Goal: Information Seeking & Learning: Learn about a topic

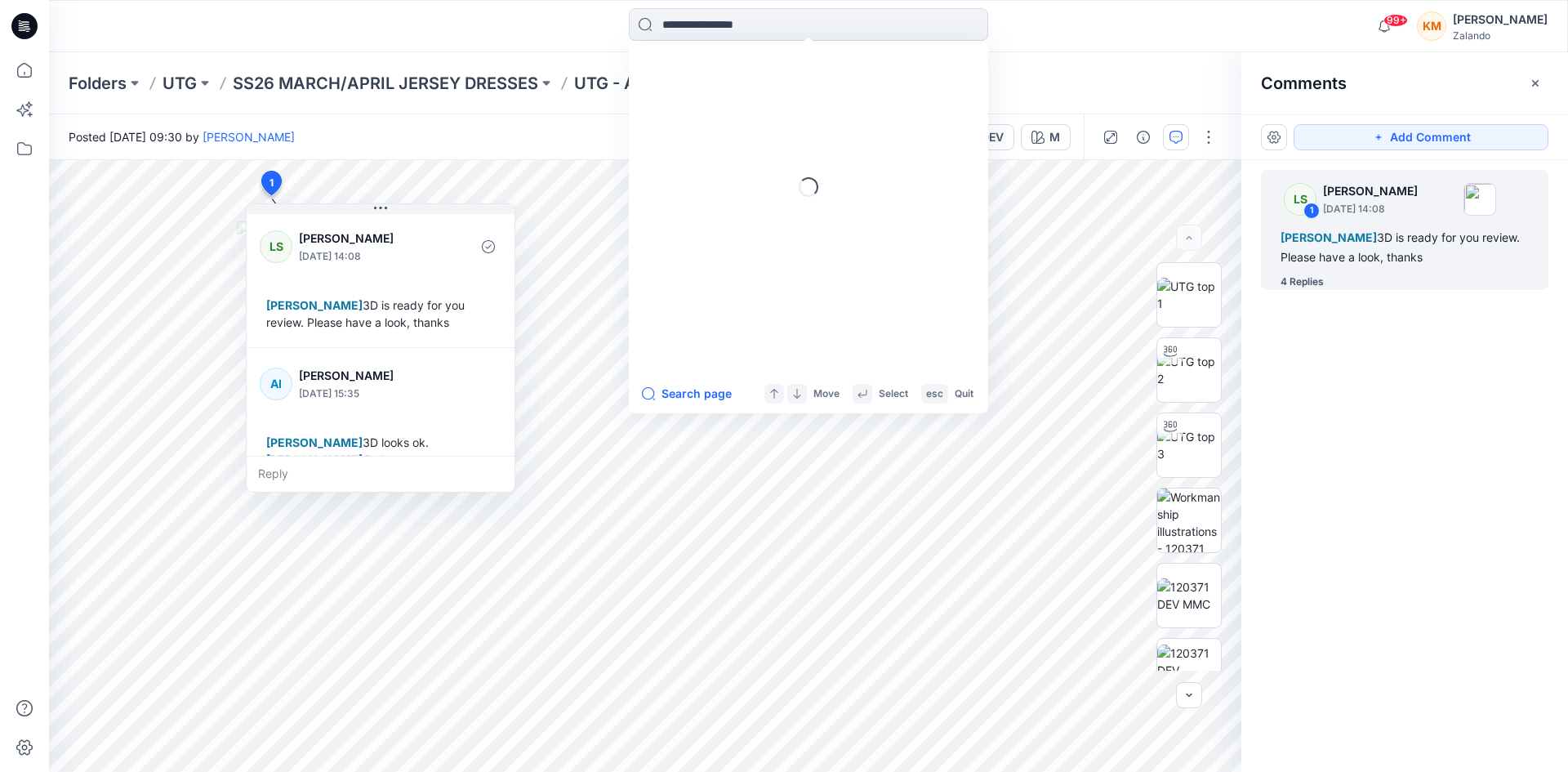
scroll to position [526, 0]
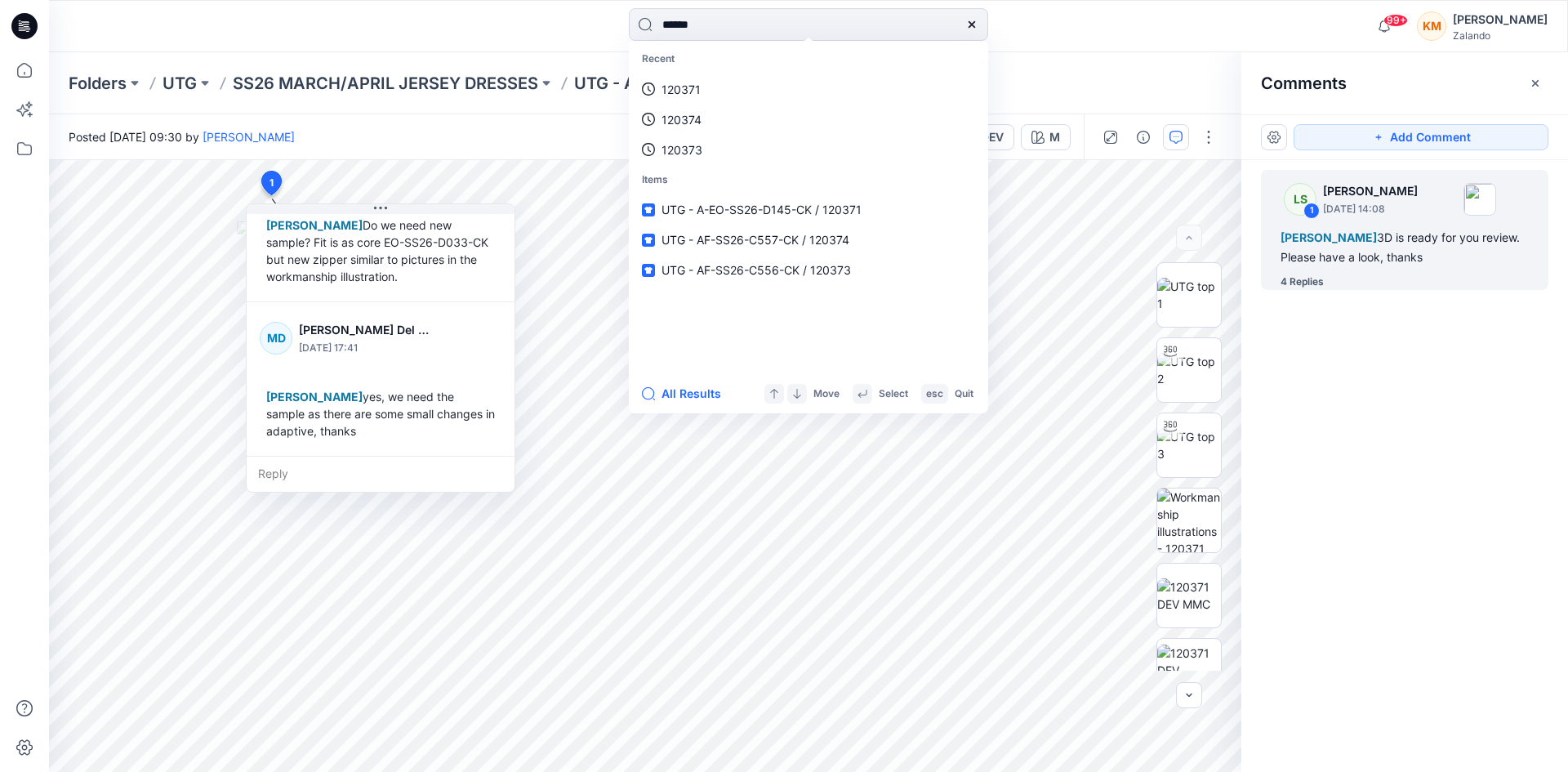
type input "******"
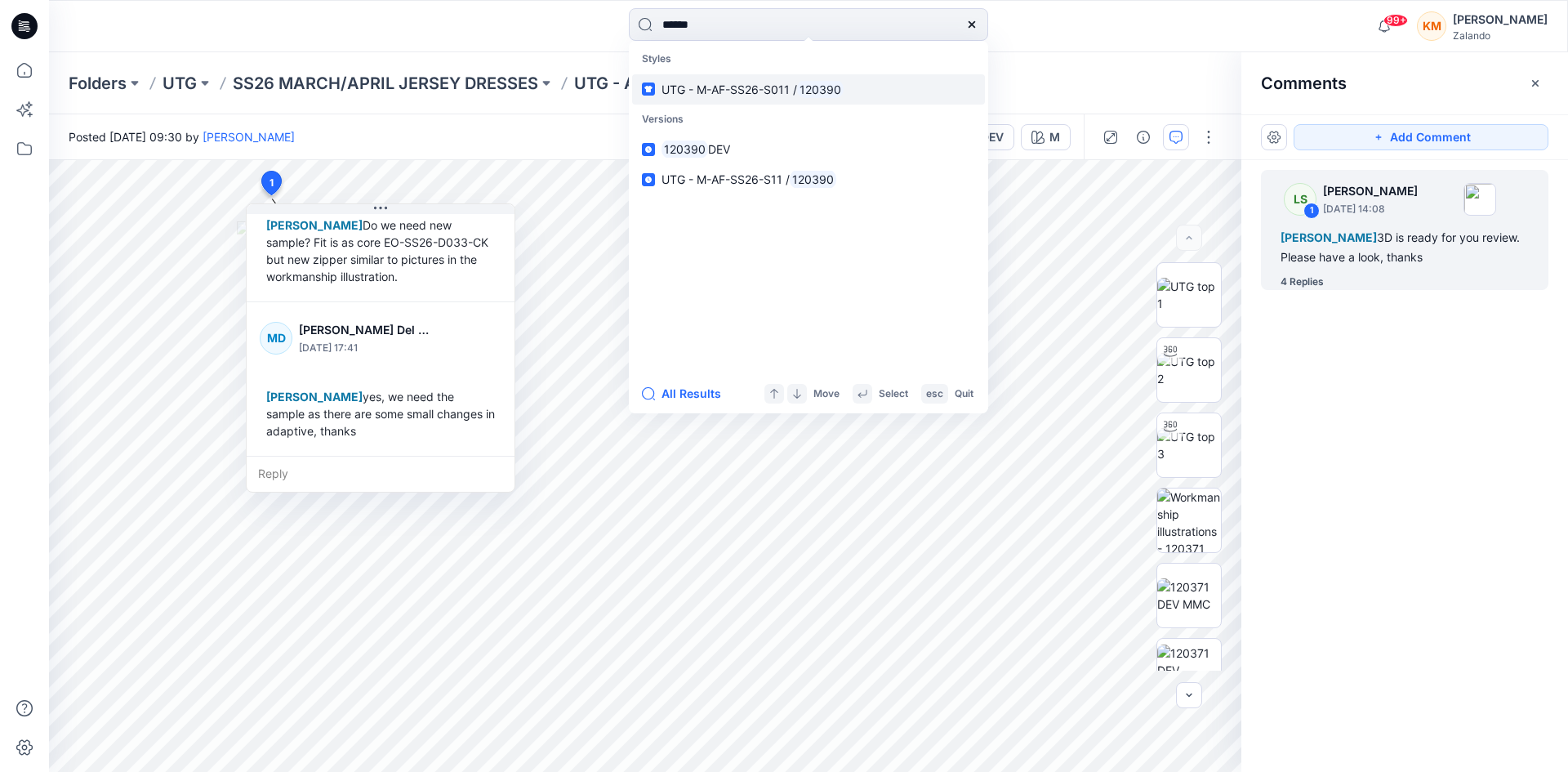
click at [750, 88] on span "UTG - M-AF-SS26-S011 /" at bounding box center [730, 89] width 136 height 14
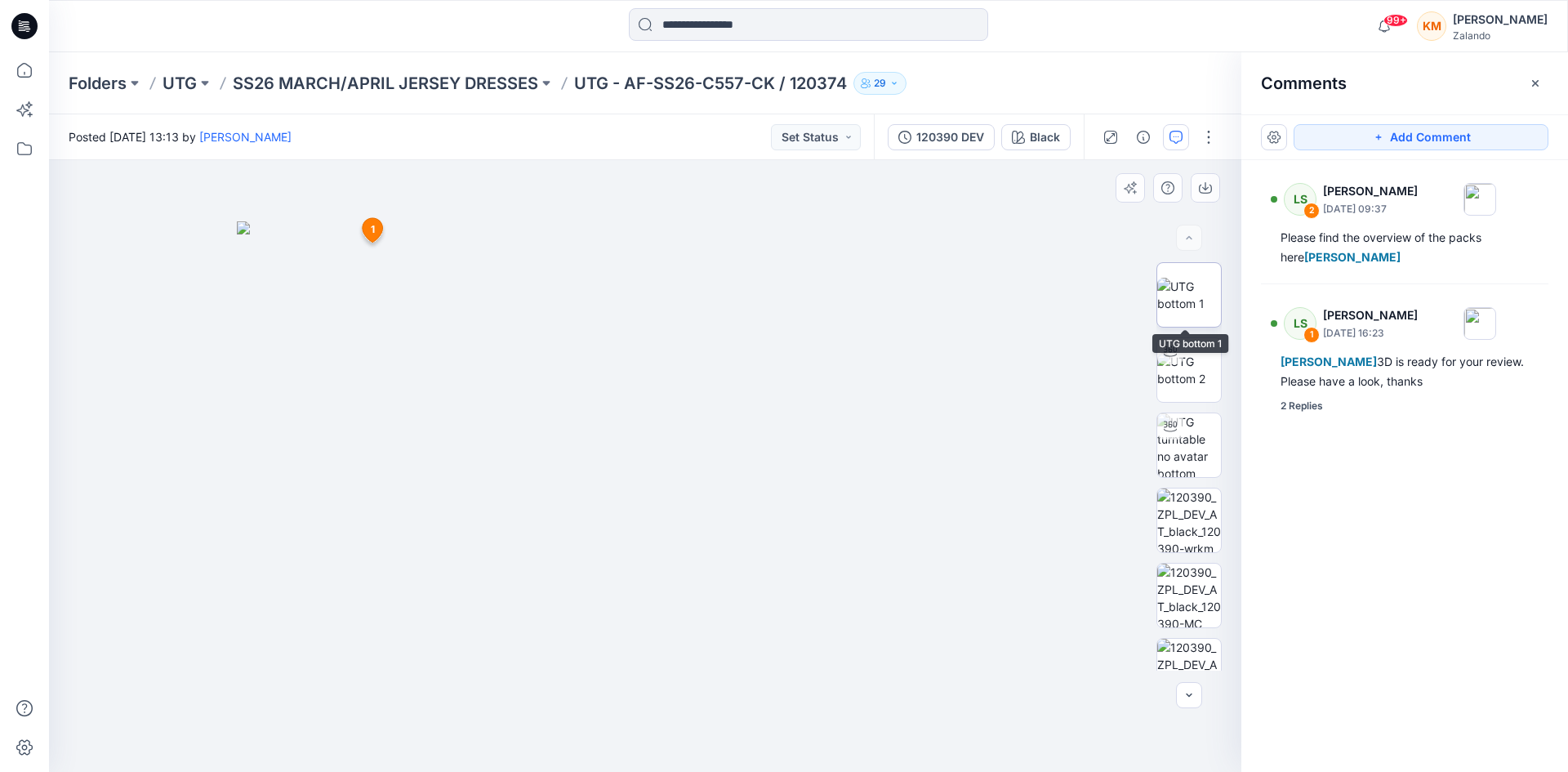
click at [1190, 286] on img at bounding box center [1190, 295] width 64 height 34
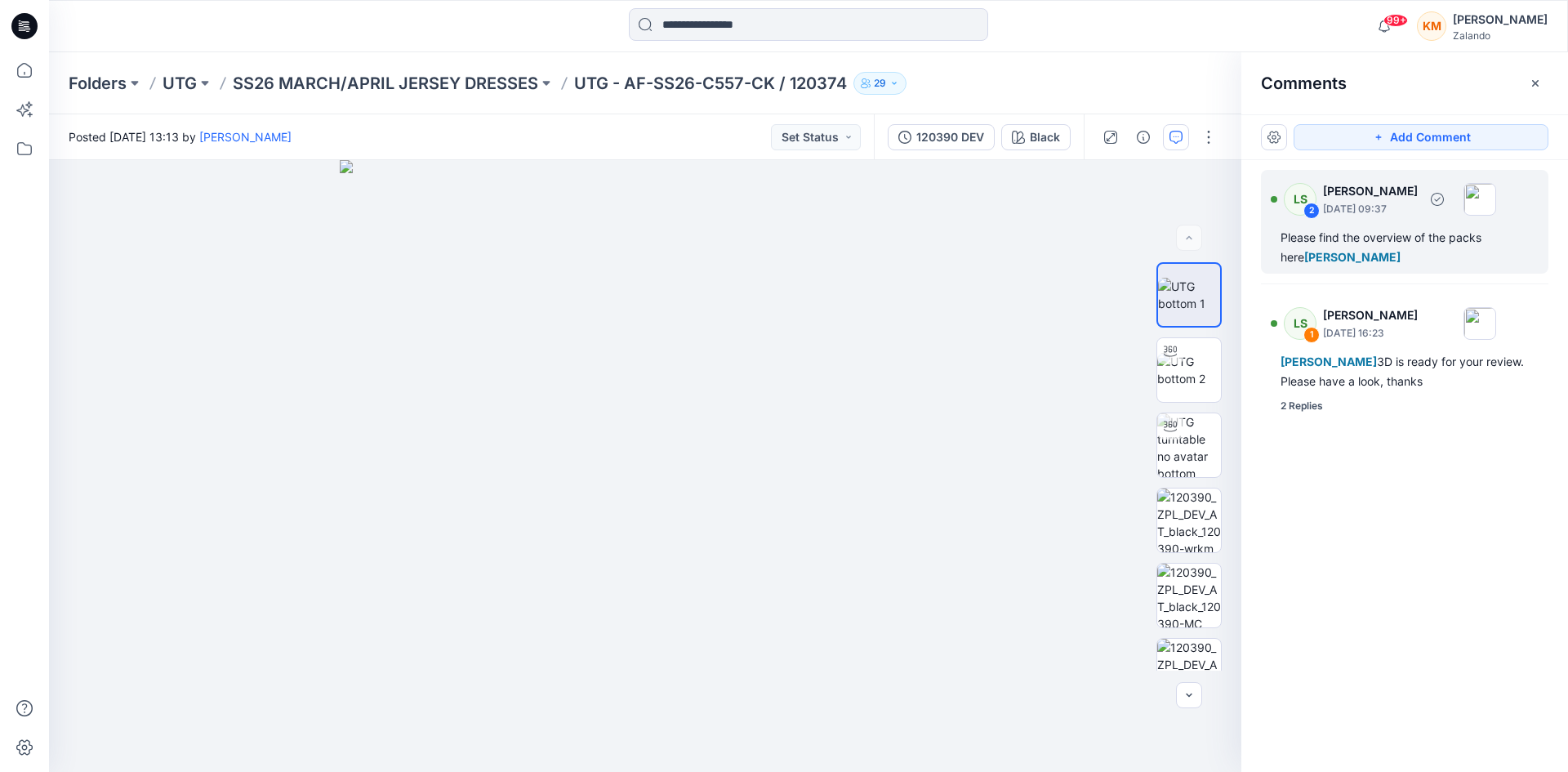
click at [1326, 242] on div "Please find the overview of the packs here [PERSON_NAME]" at bounding box center [1405, 248] width 248 height 39
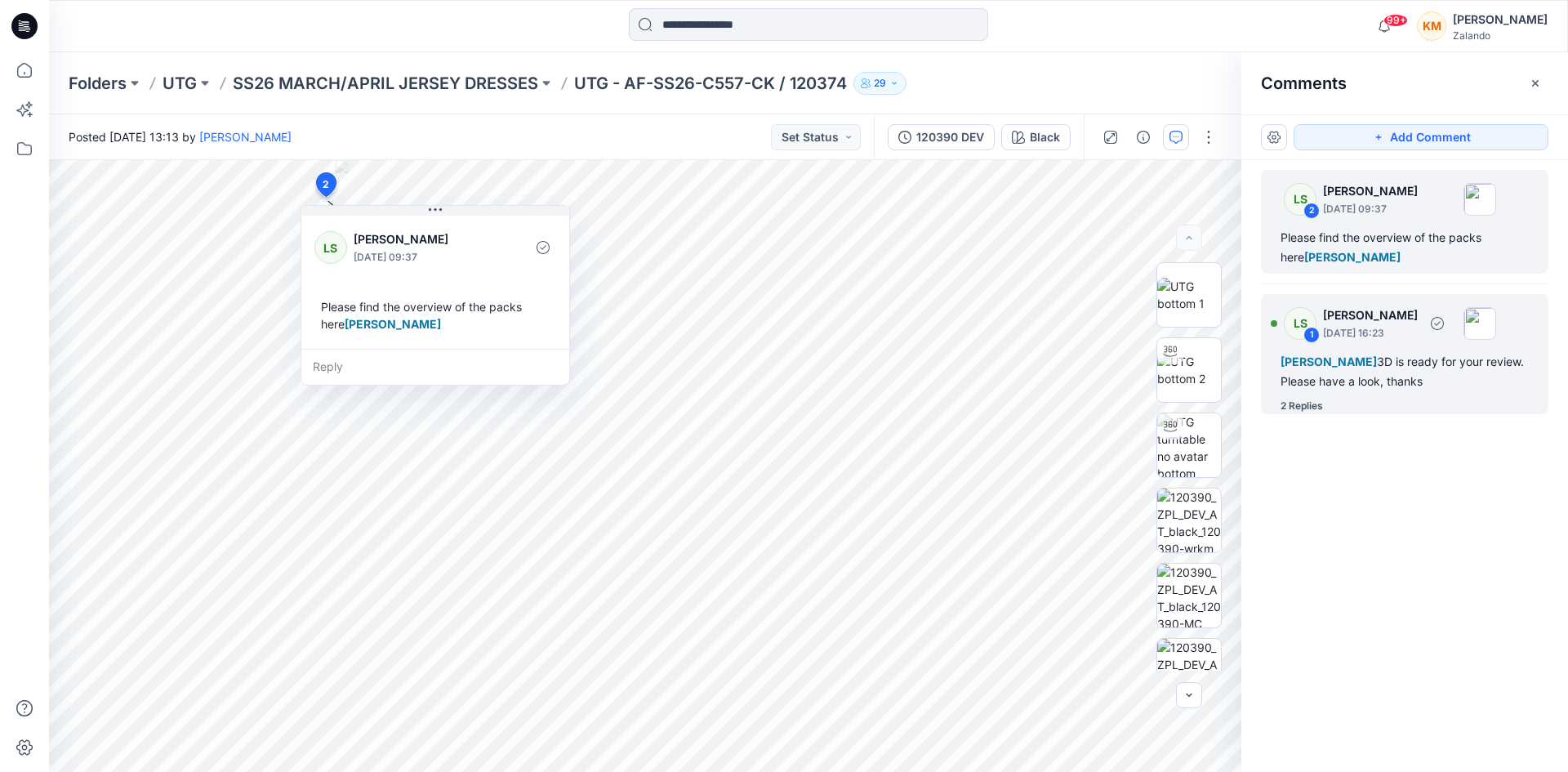
click at [1404, 349] on div "LS 1 [PERSON_NAME] [DATE] 16:23 [PERSON_NAME] 3D is ready for your review. Plea…" at bounding box center [1404, 354] width 288 height 120
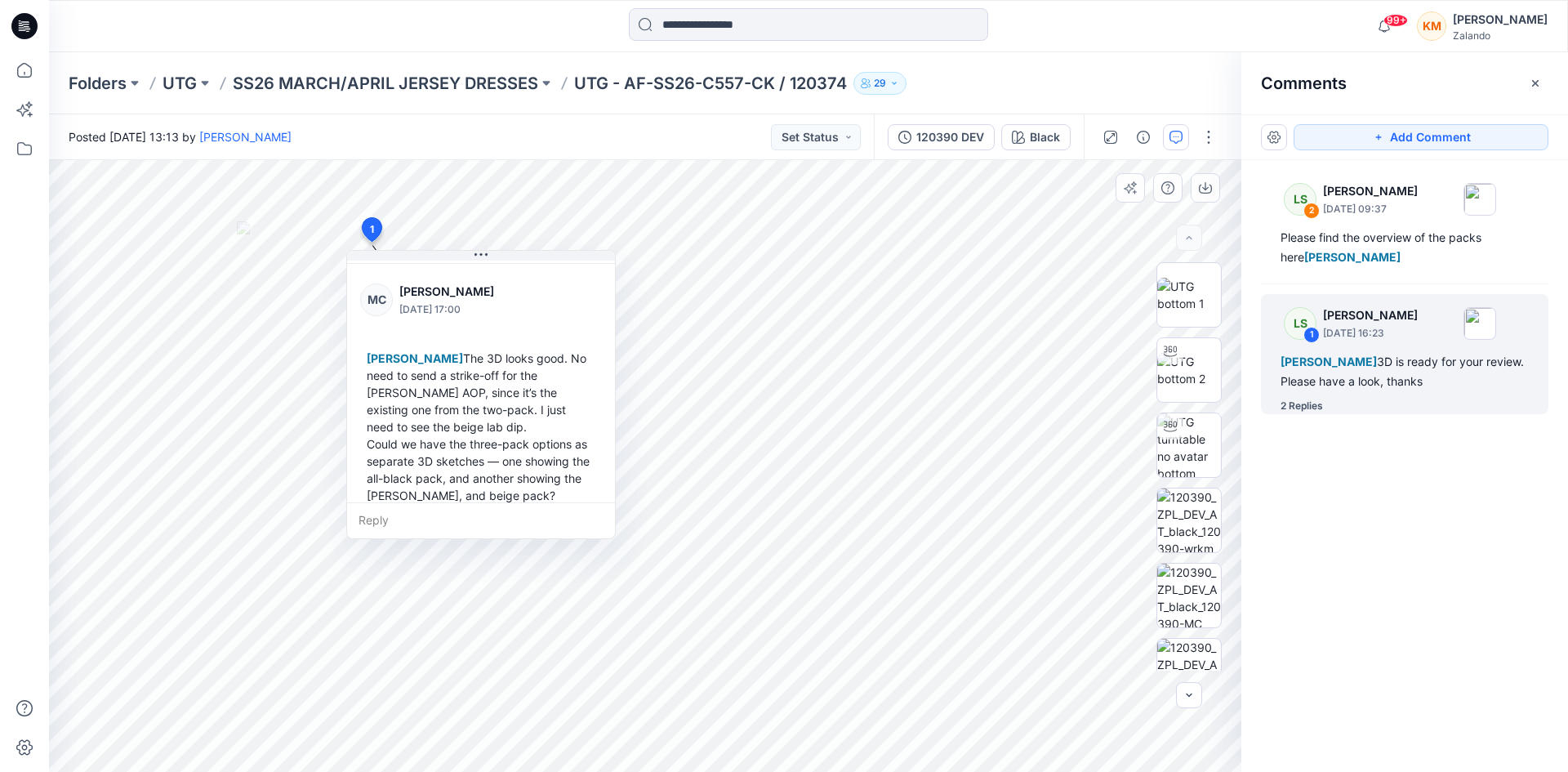
scroll to position [164, 0]
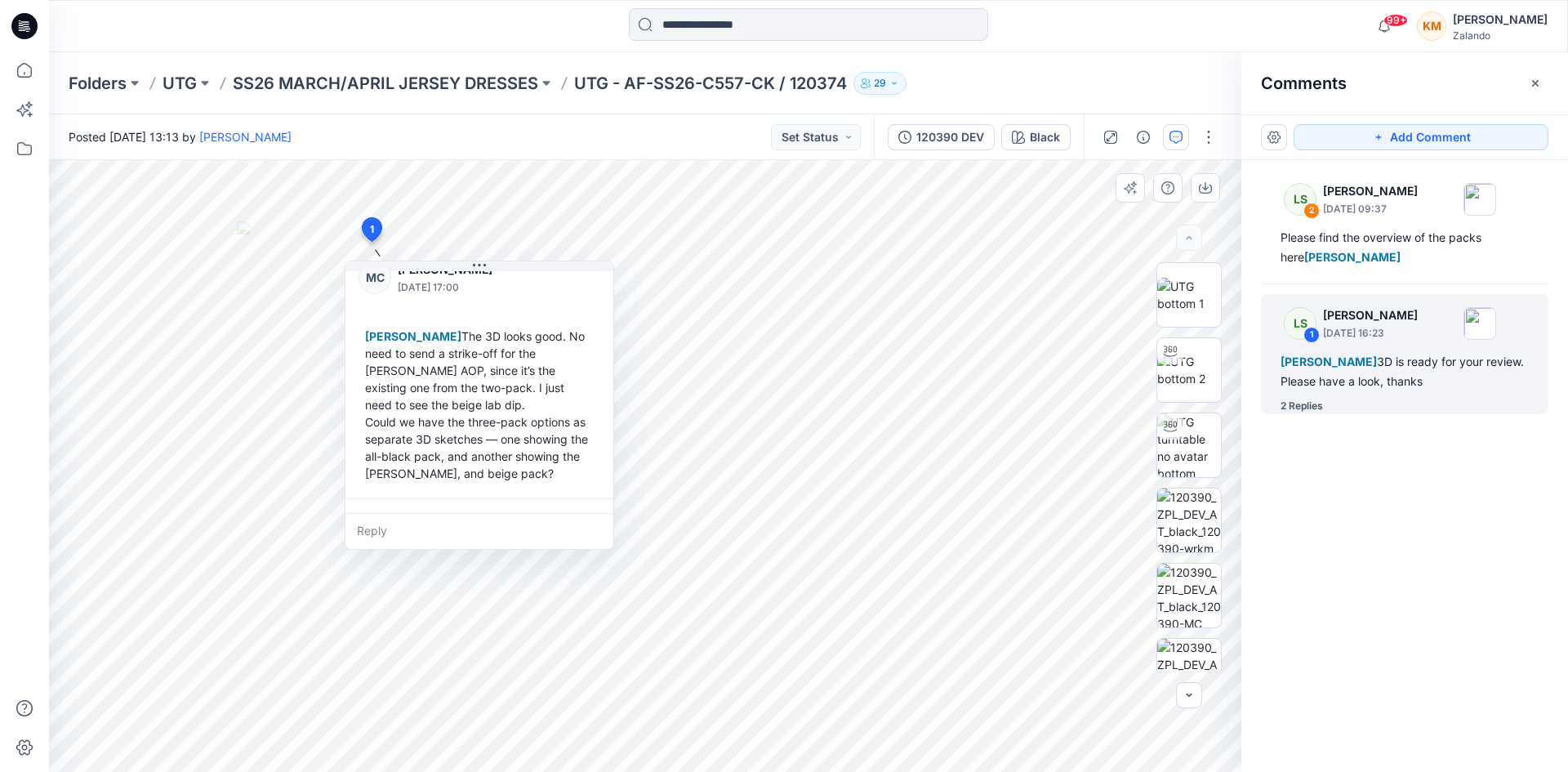
drag, startPoint x: 614, startPoint y: 347, endPoint x: 612, endPoint y: 357, distance: 10.2
click at [612, 357] on div "MC [PERSON_NAME] [DATE] 17:00 [PERSON_NAME] The 3D looks good. No need to send …" at bounding box center [479, 370] width 268 height 257
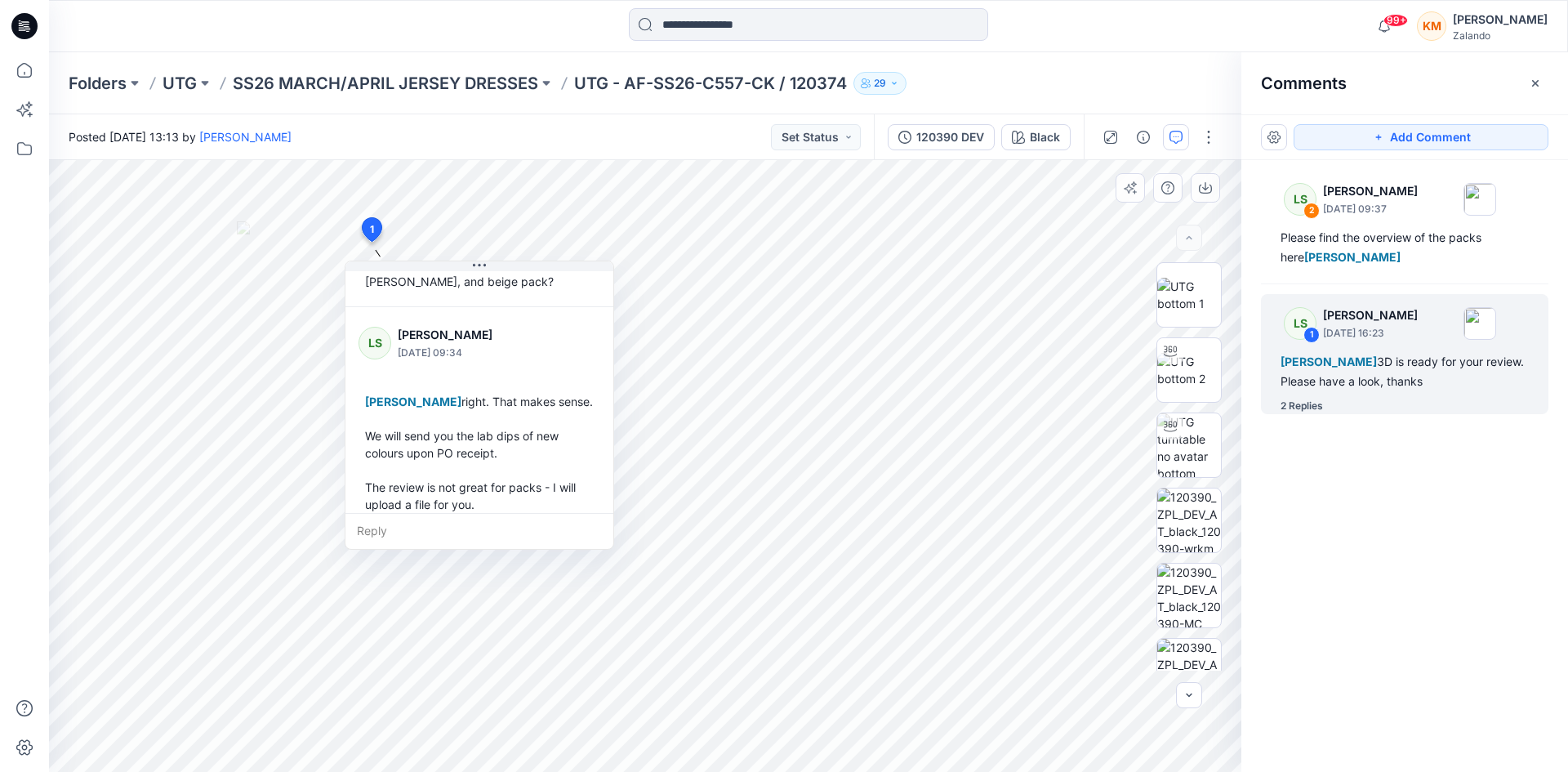
scroll to position [372, 0]
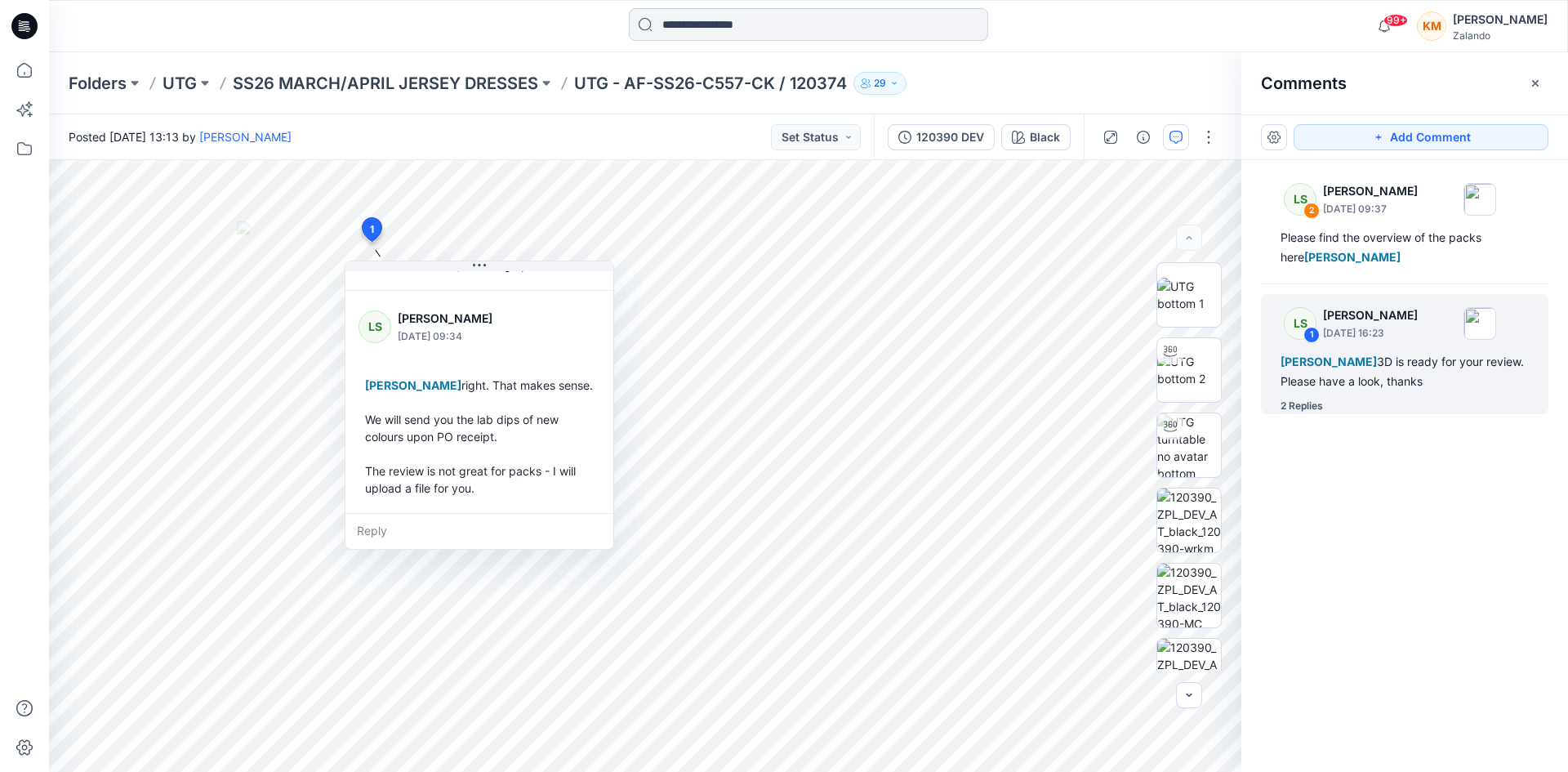
click at [670, 28] on input at bounding box center [809, 24] width 359 height 33
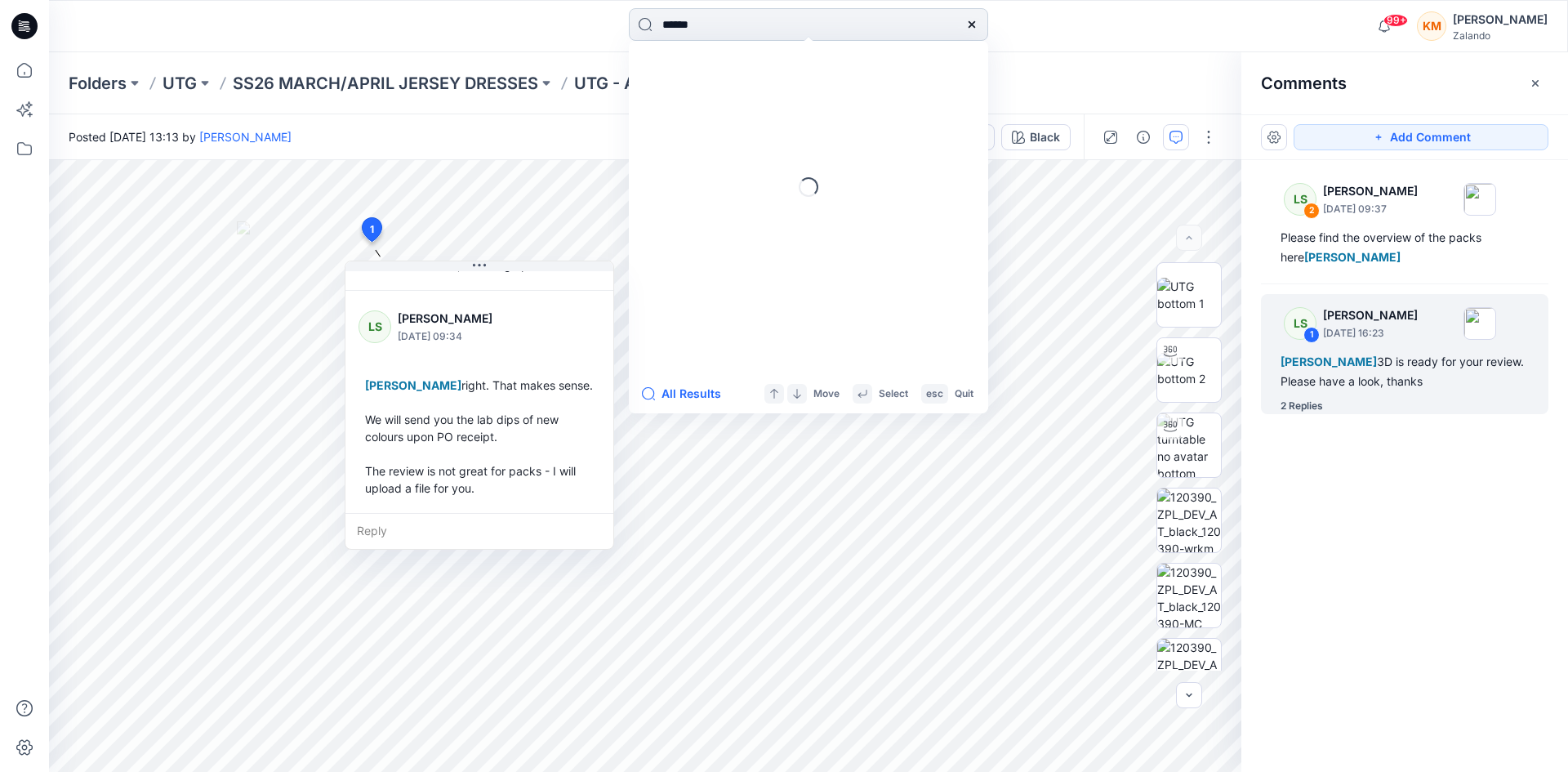
type input "******"
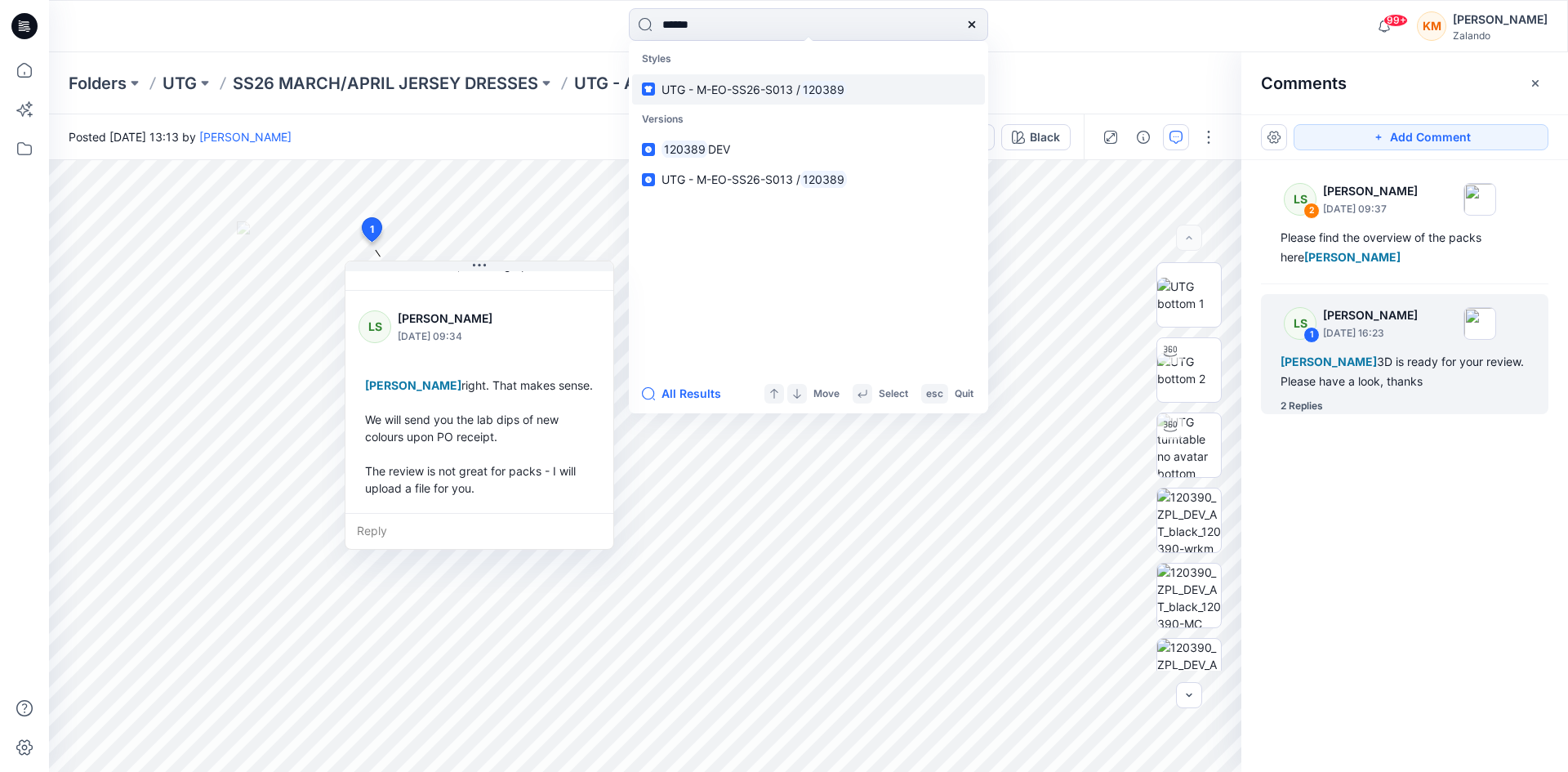
click at [709, 86] on span "UTG - M-EO-SS26-S013 /" at bounding box center [732, 89] width 139 height 14
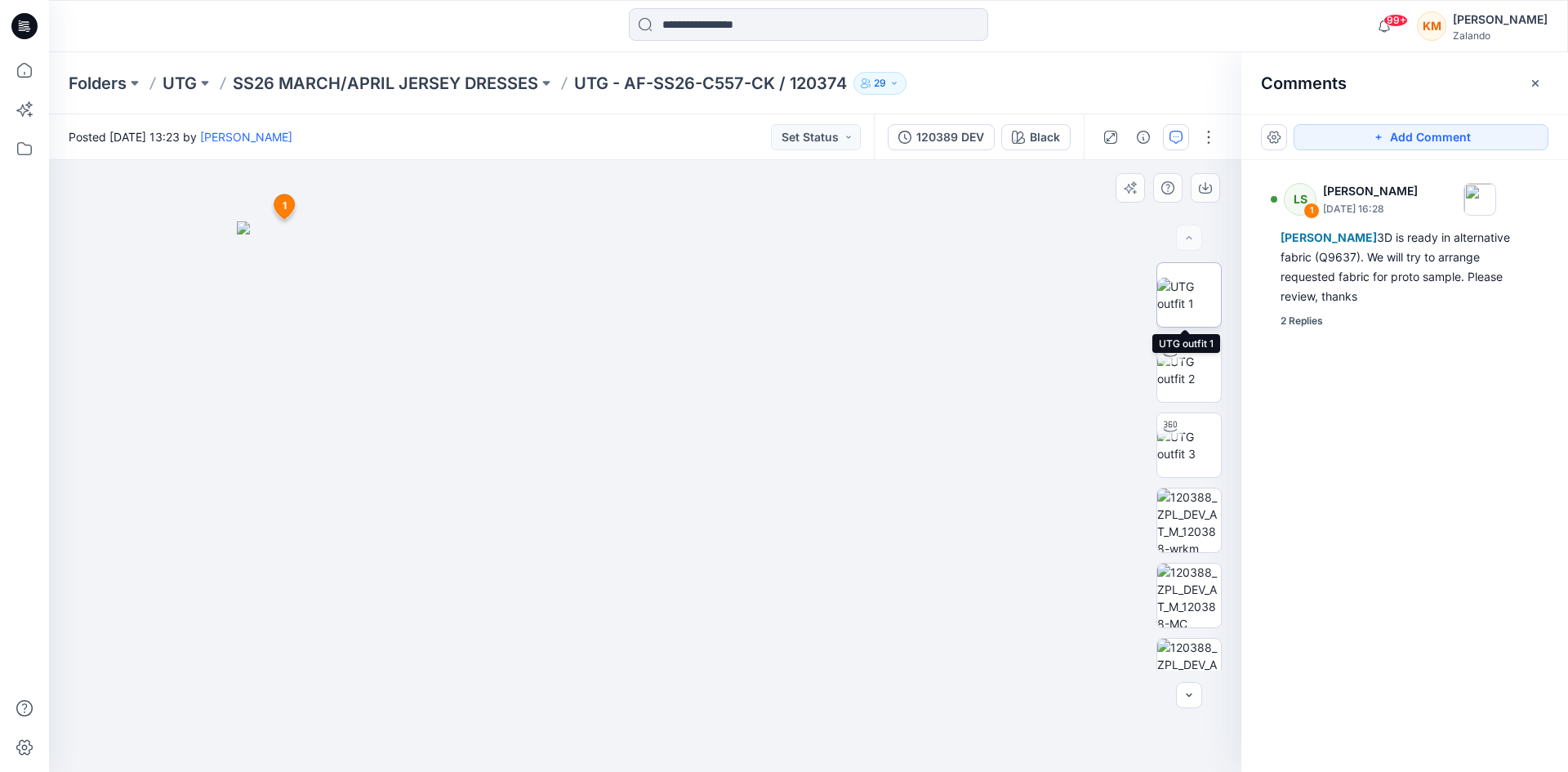
click at [1195, 295] on img at bounding box center [1190, 295] width 64 height 34
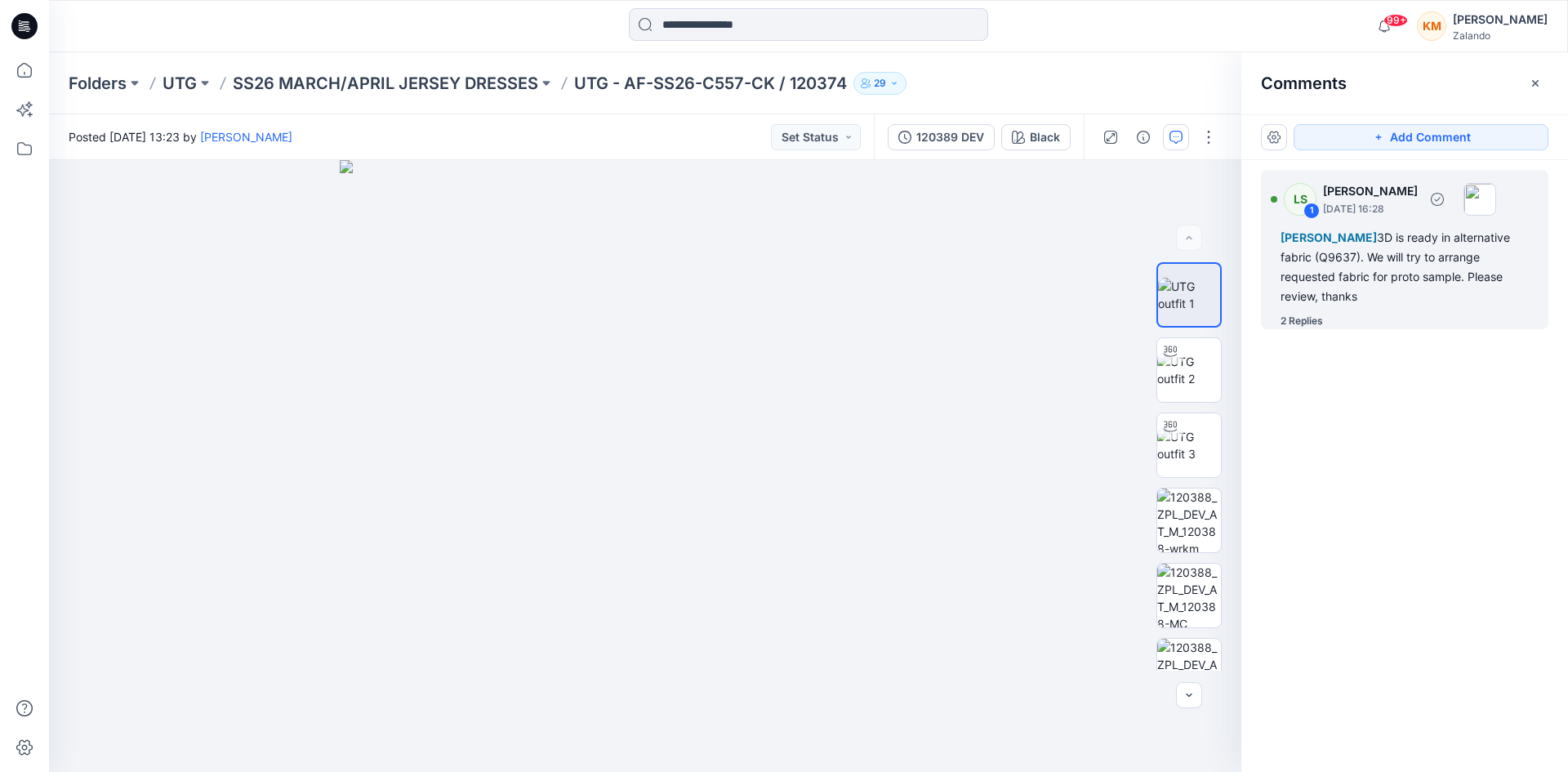
click at [1336, 262] on div "[PERSON_NAME] 3D is ready in alternative fabric (Q9637). We will try to arrange…" at bounding box center [1405, 267] width 248 height 78
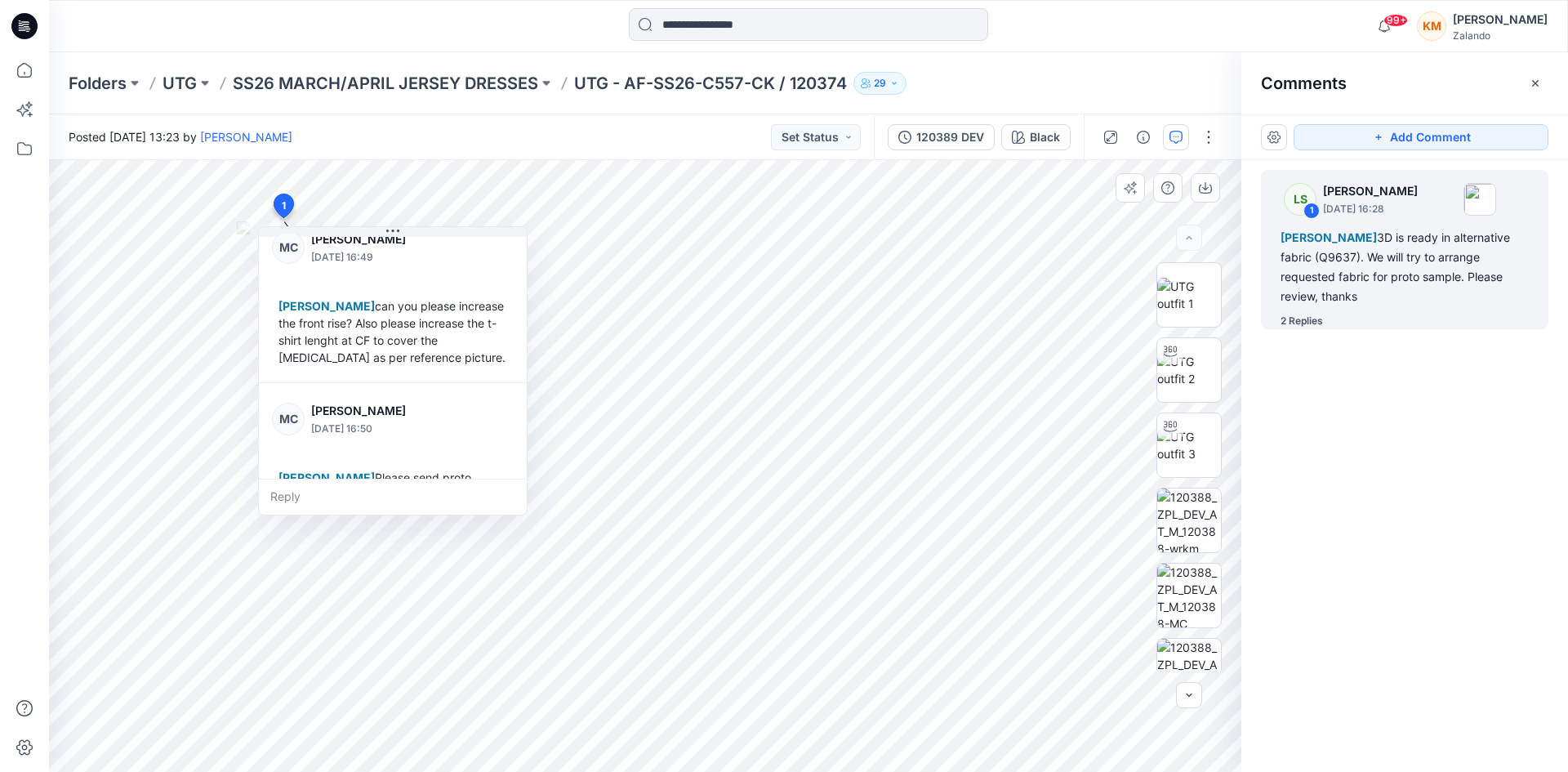
scroll to position [170, 0]
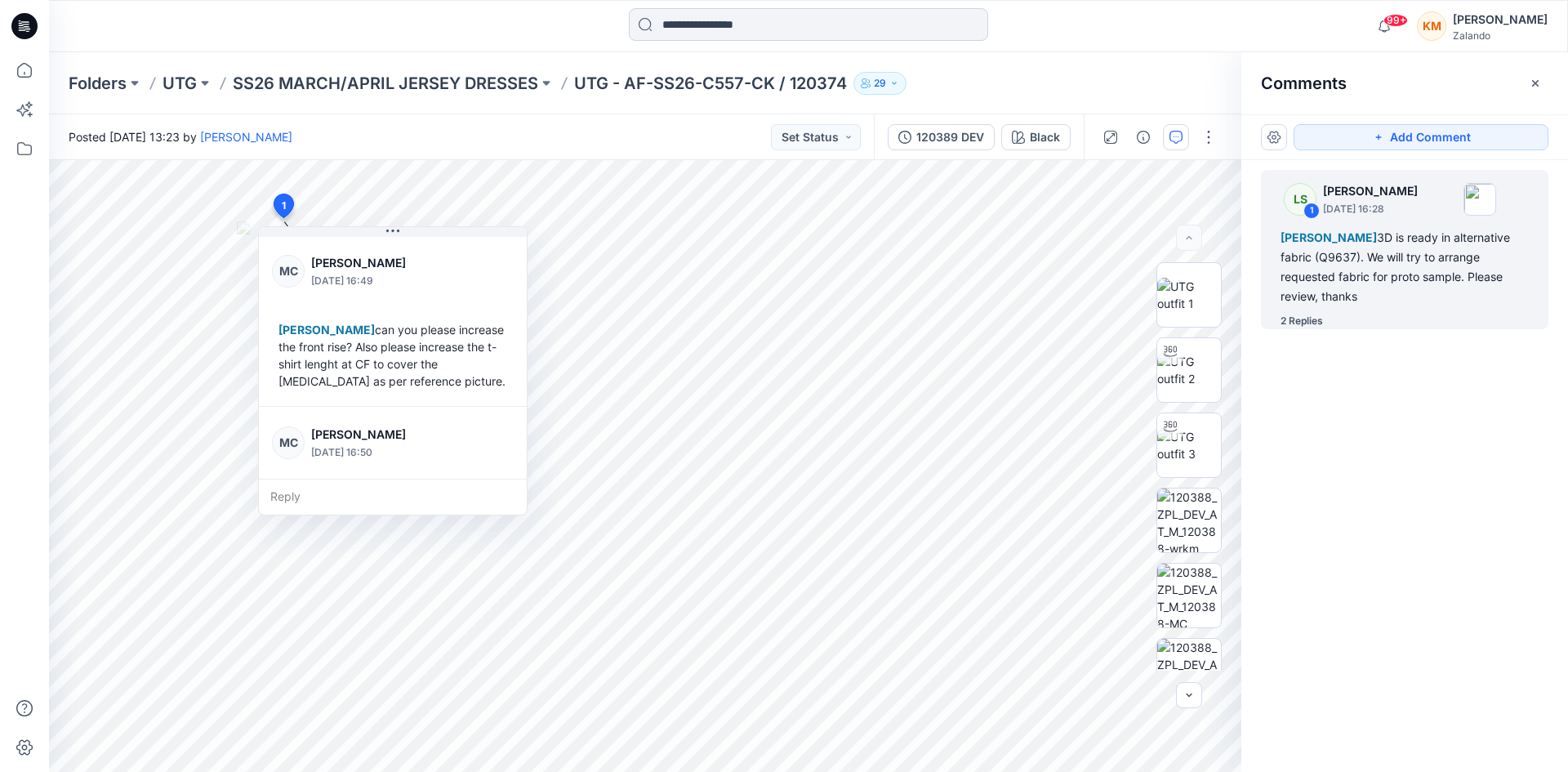
click at [696, 23] on input at bounding box center [809, 24] width 359 height 33
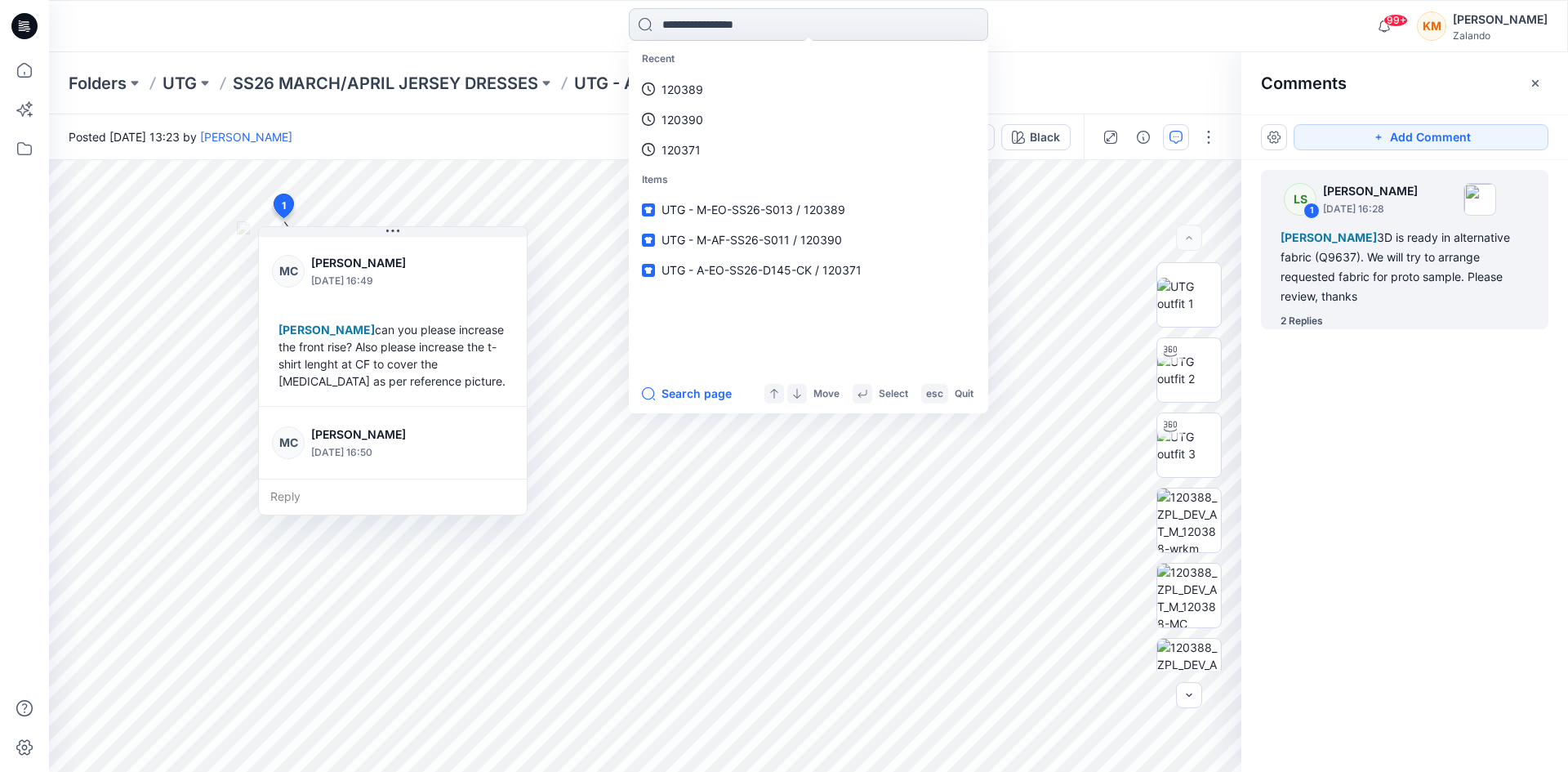
type input "*"
type input "******"
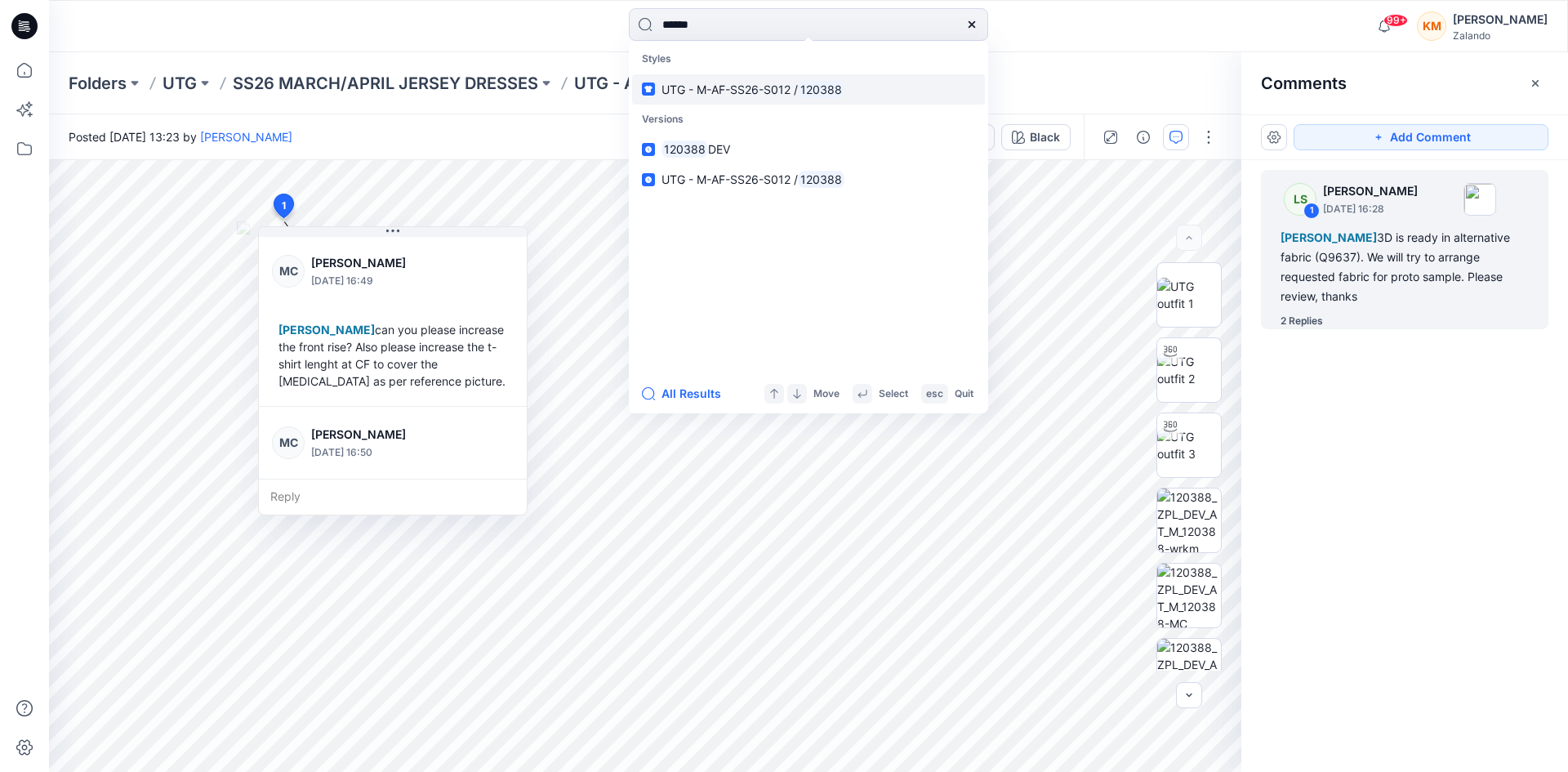
click at [717, 81] on p "UTG - M-AF-SS26-S012 / 120388" at bounding box center [753, 89] width 183 height 17
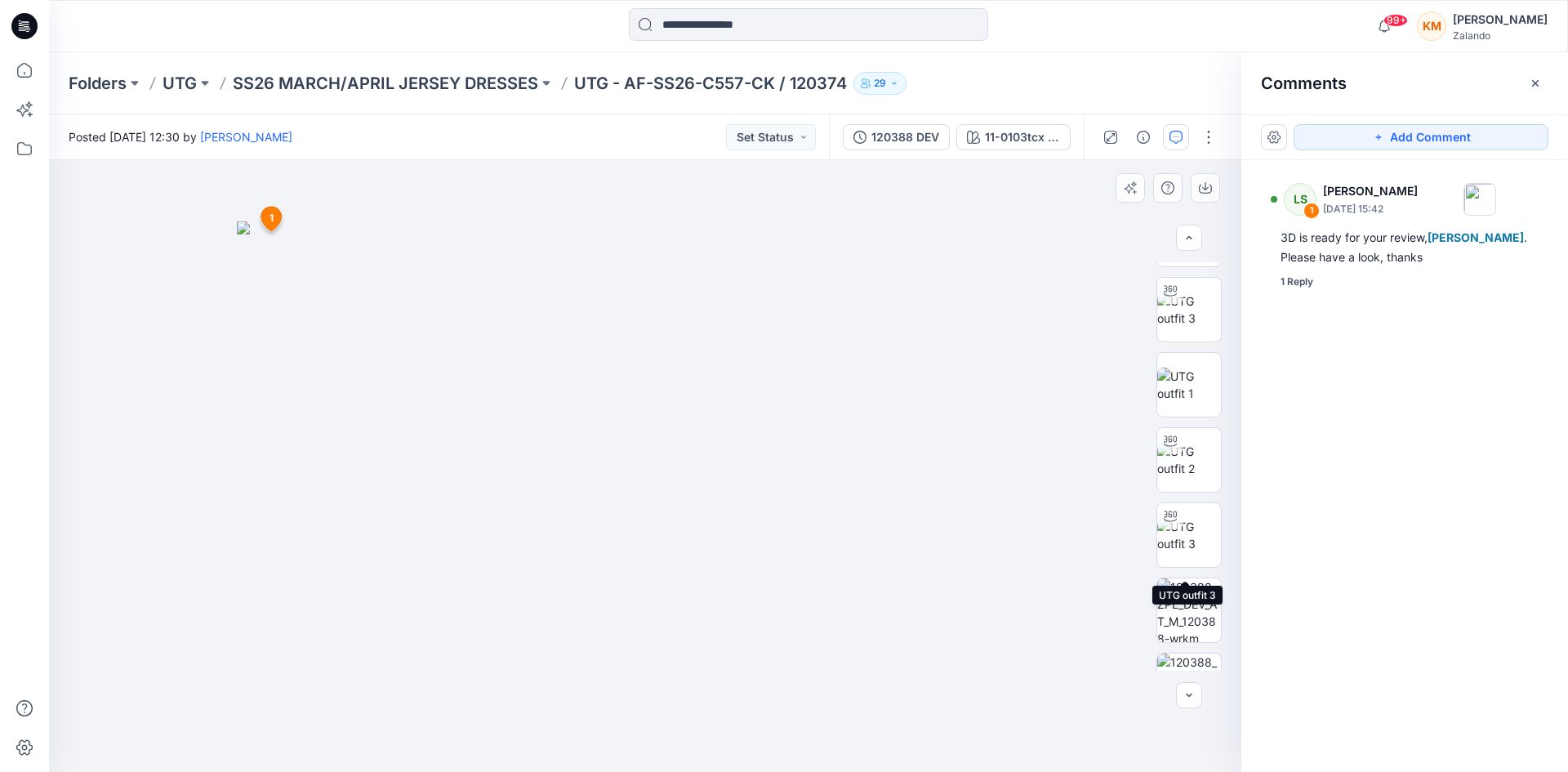
scroll to position [164, 0]
click at [1178, 356] on img at bounding box center [1190, 357] width 64 height 34
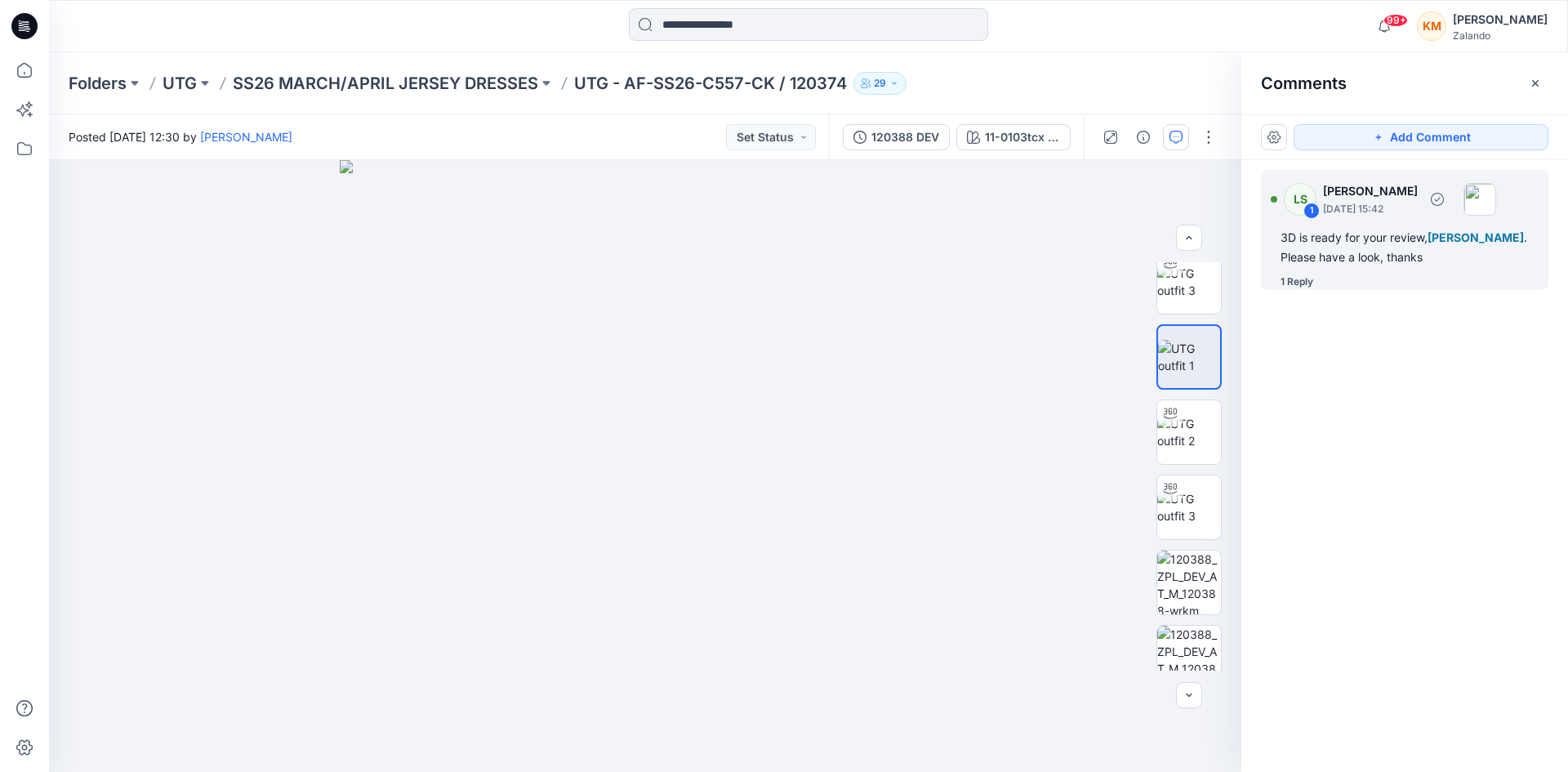
drag, startPoint x: 1374, startPoint y: 243, endPoint x: 1333, endPoint y: 245, distance: 41.0
click at [1373, 243] on div "3D is ready for your review, [PERSON_NAME] . Please have a look, thanks" at bounding box center [1405, 248] width 248 height 39
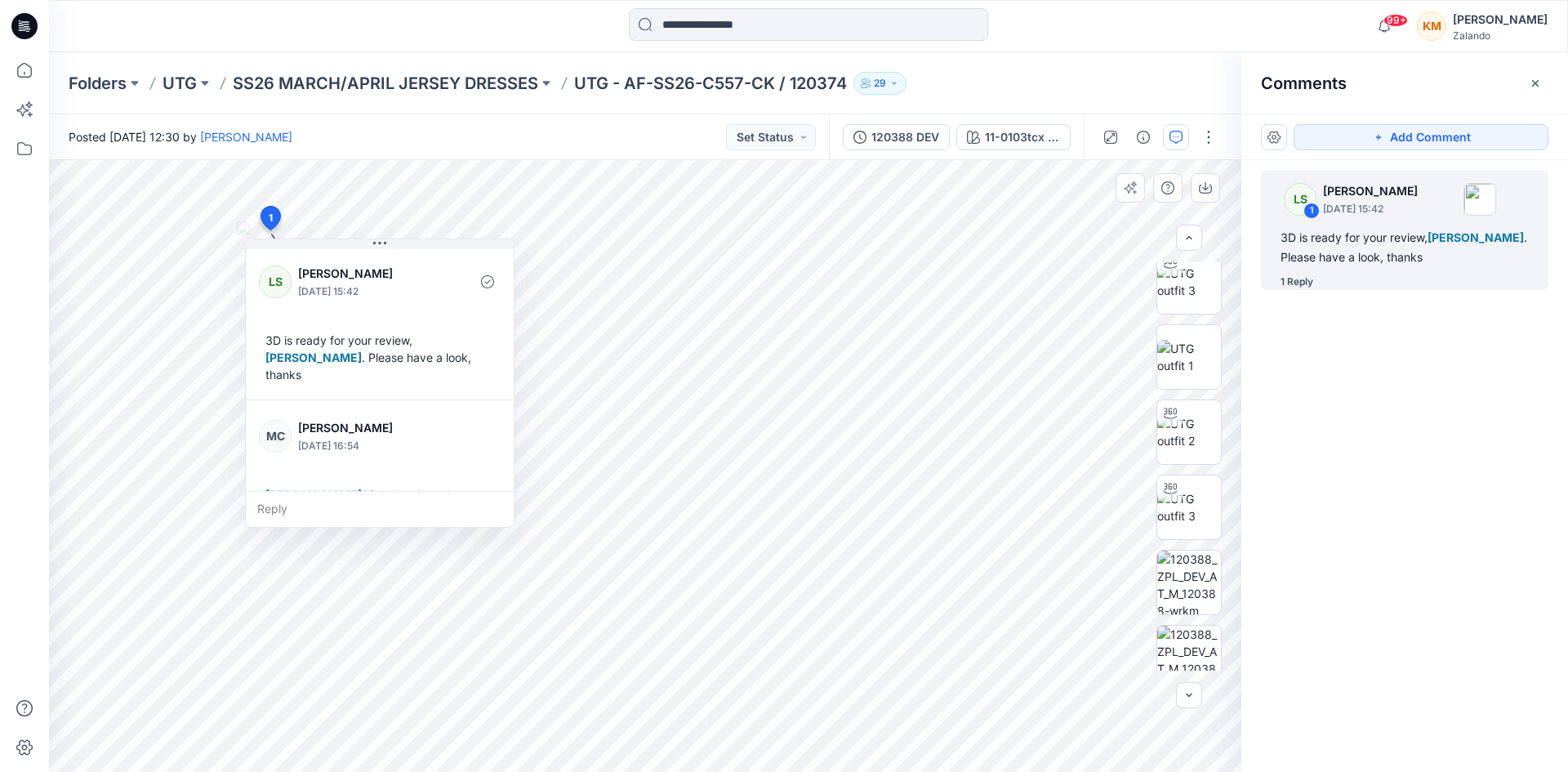
scroll to position [46, 0]
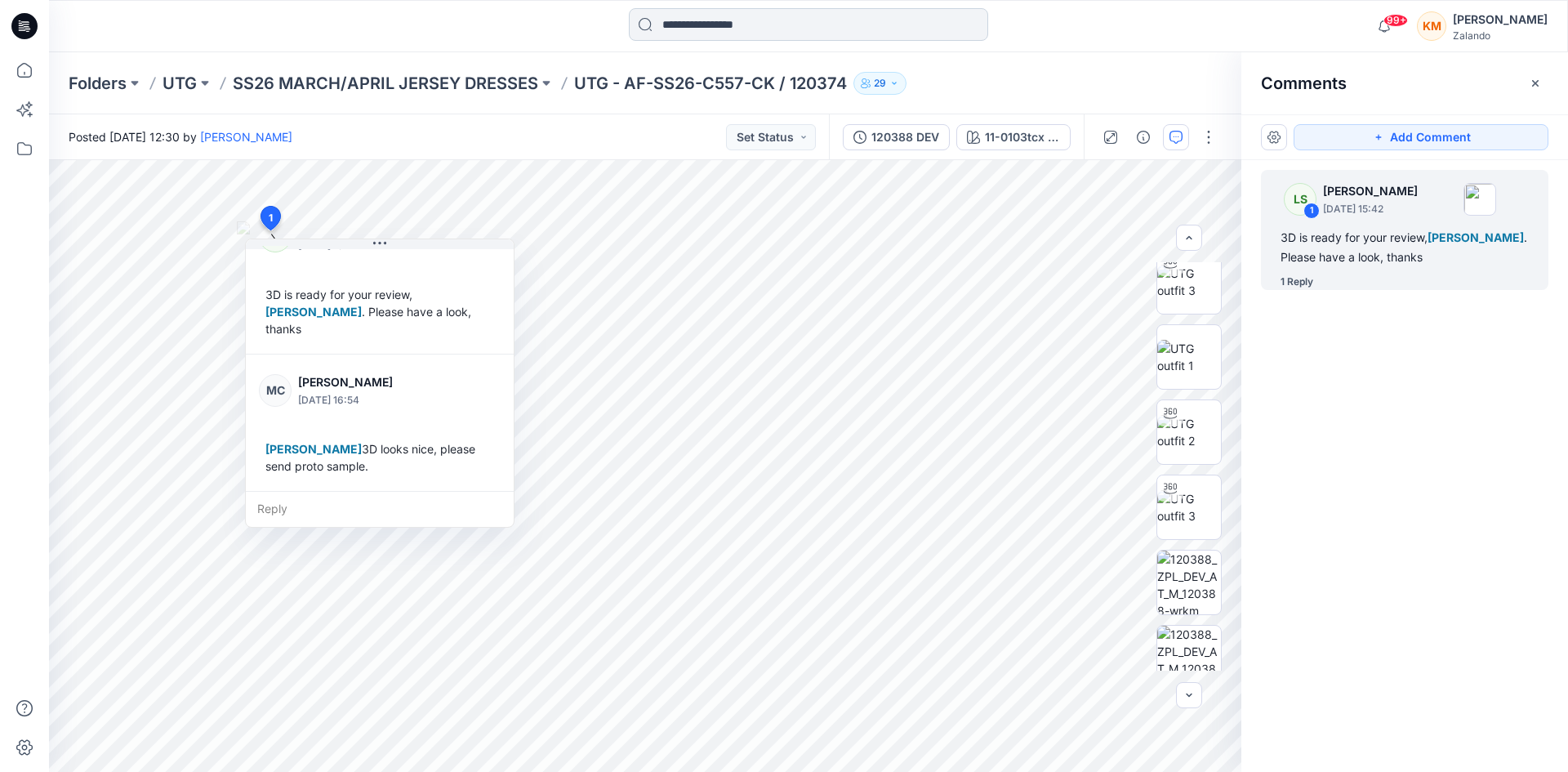
click at [682, 20] on input at bounding box center [809, 24] width 359 height 33
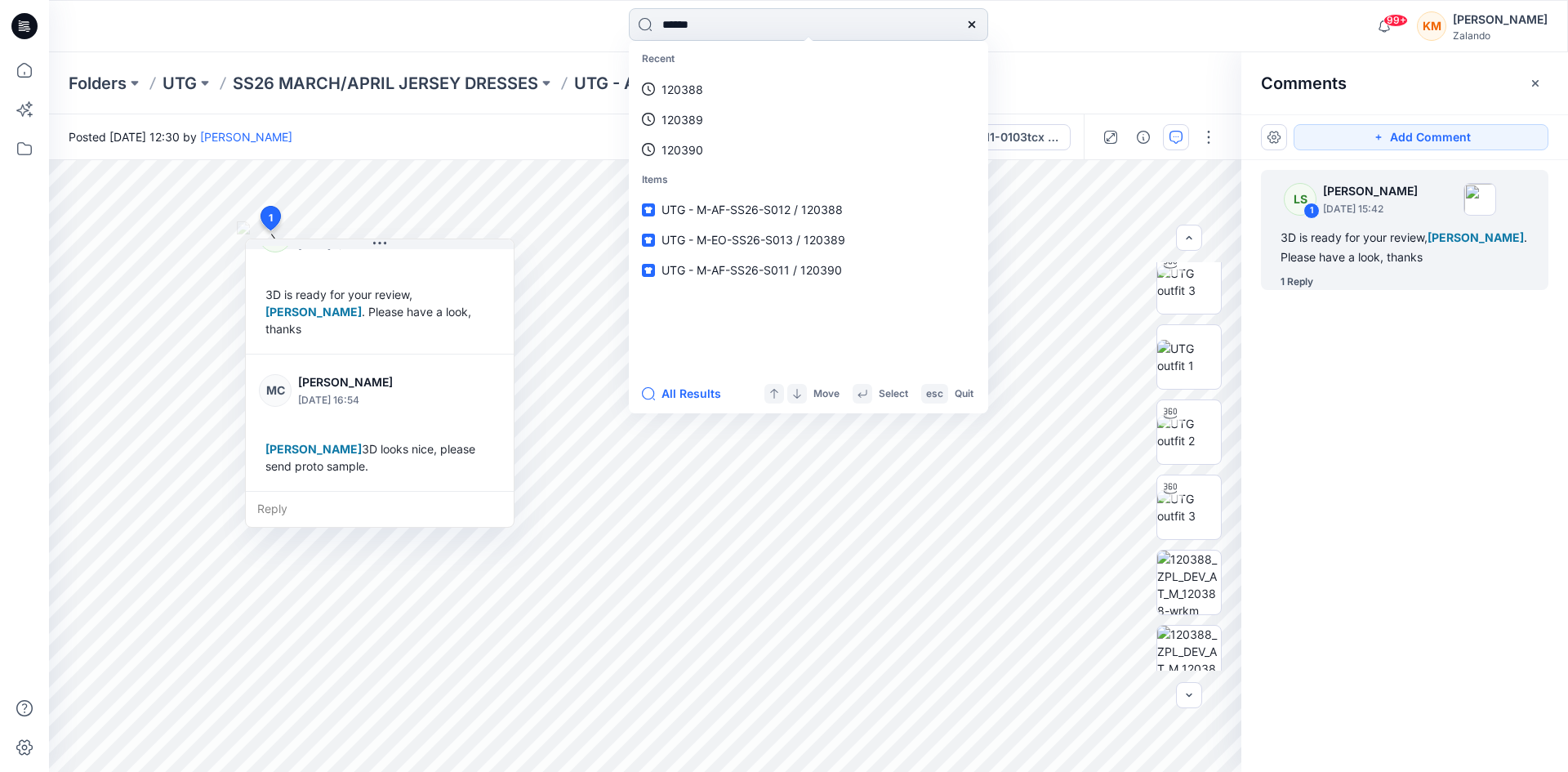
type input "******"
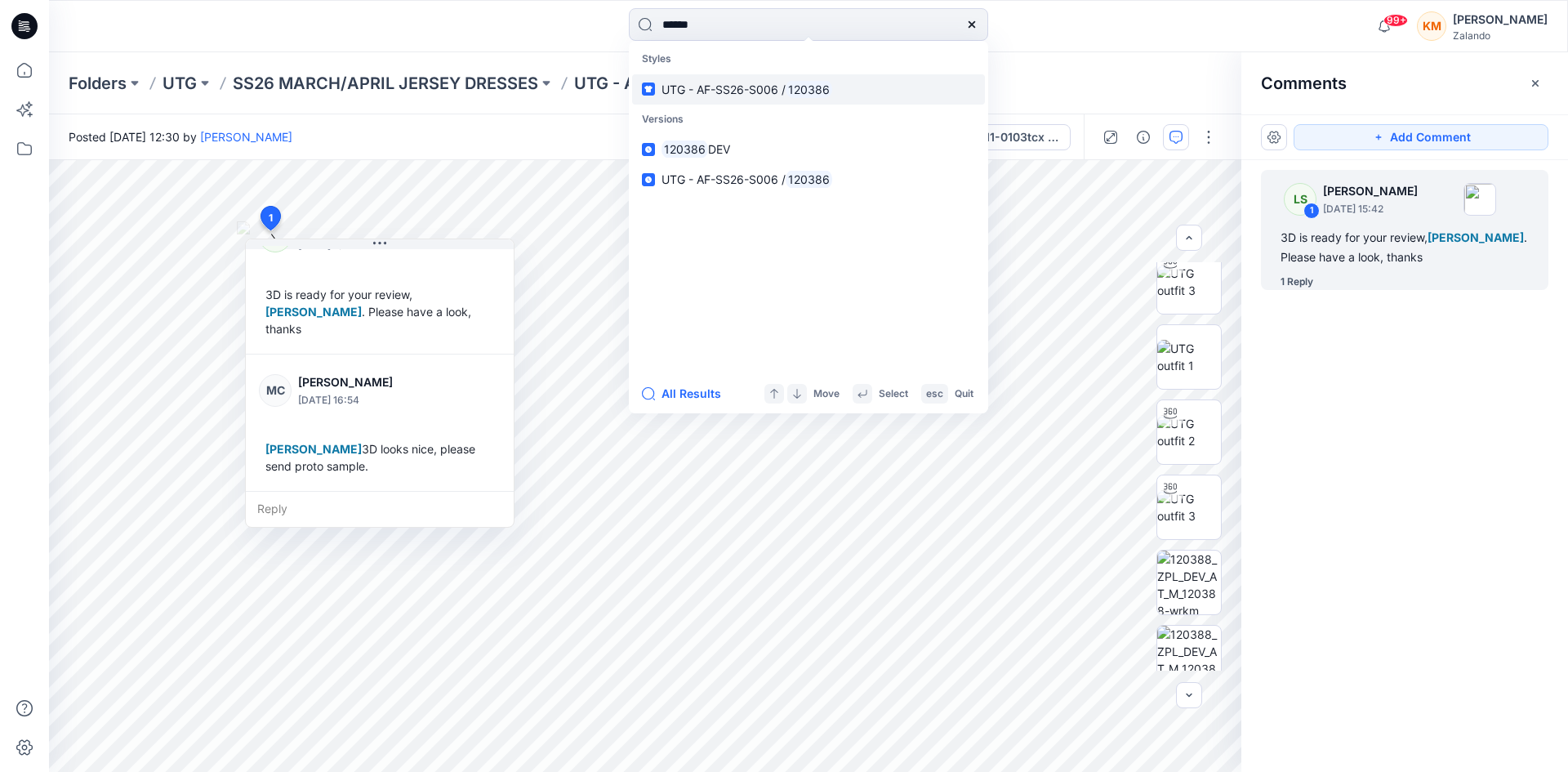
click at [716, 86] on span "UTG - AF-SS26-S006 /" at bounding box center [724, 89] width 124 height 14
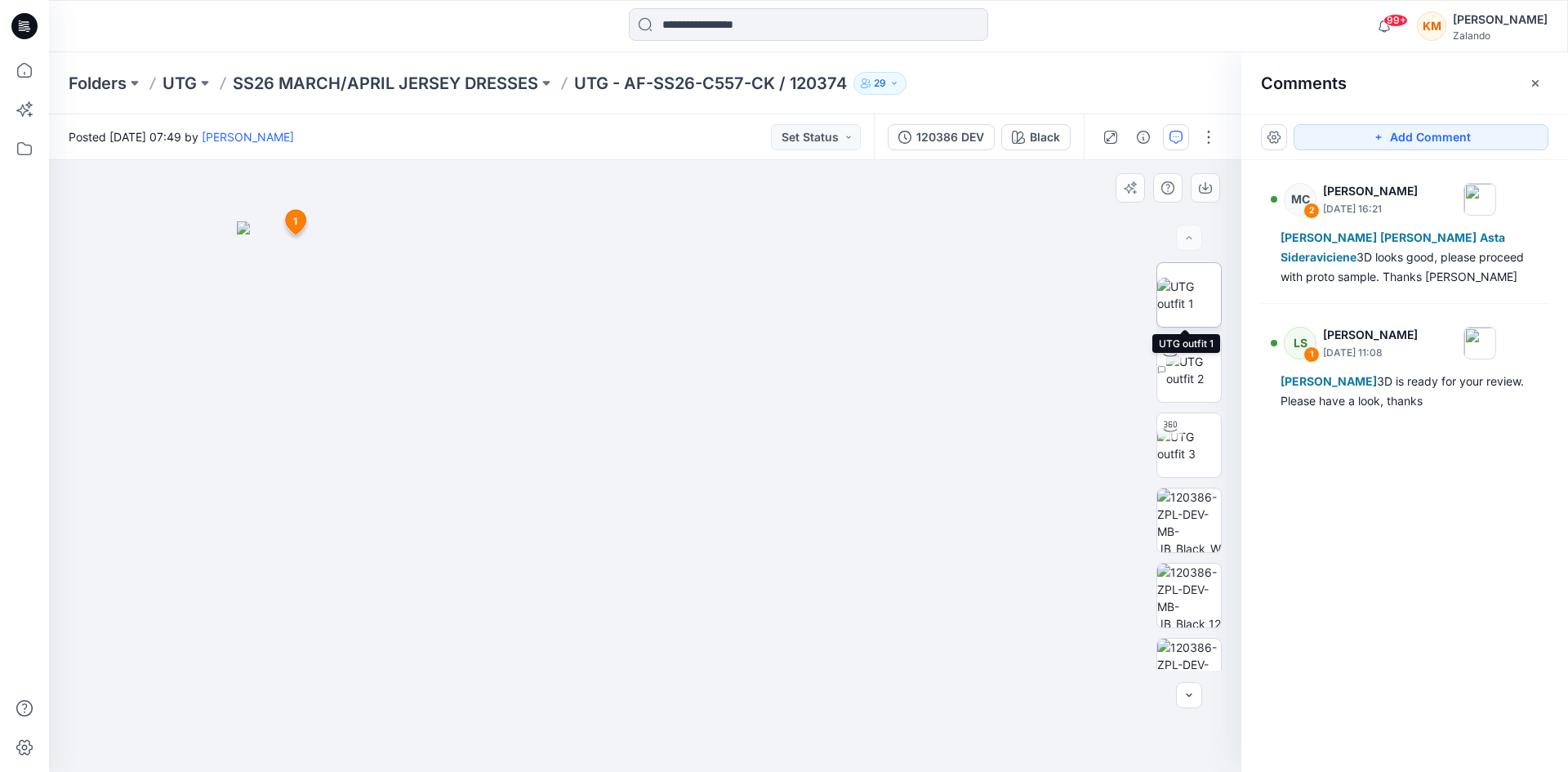
click at [1185, 290] on img at bounding box center [1190, 295] width 64 height 34
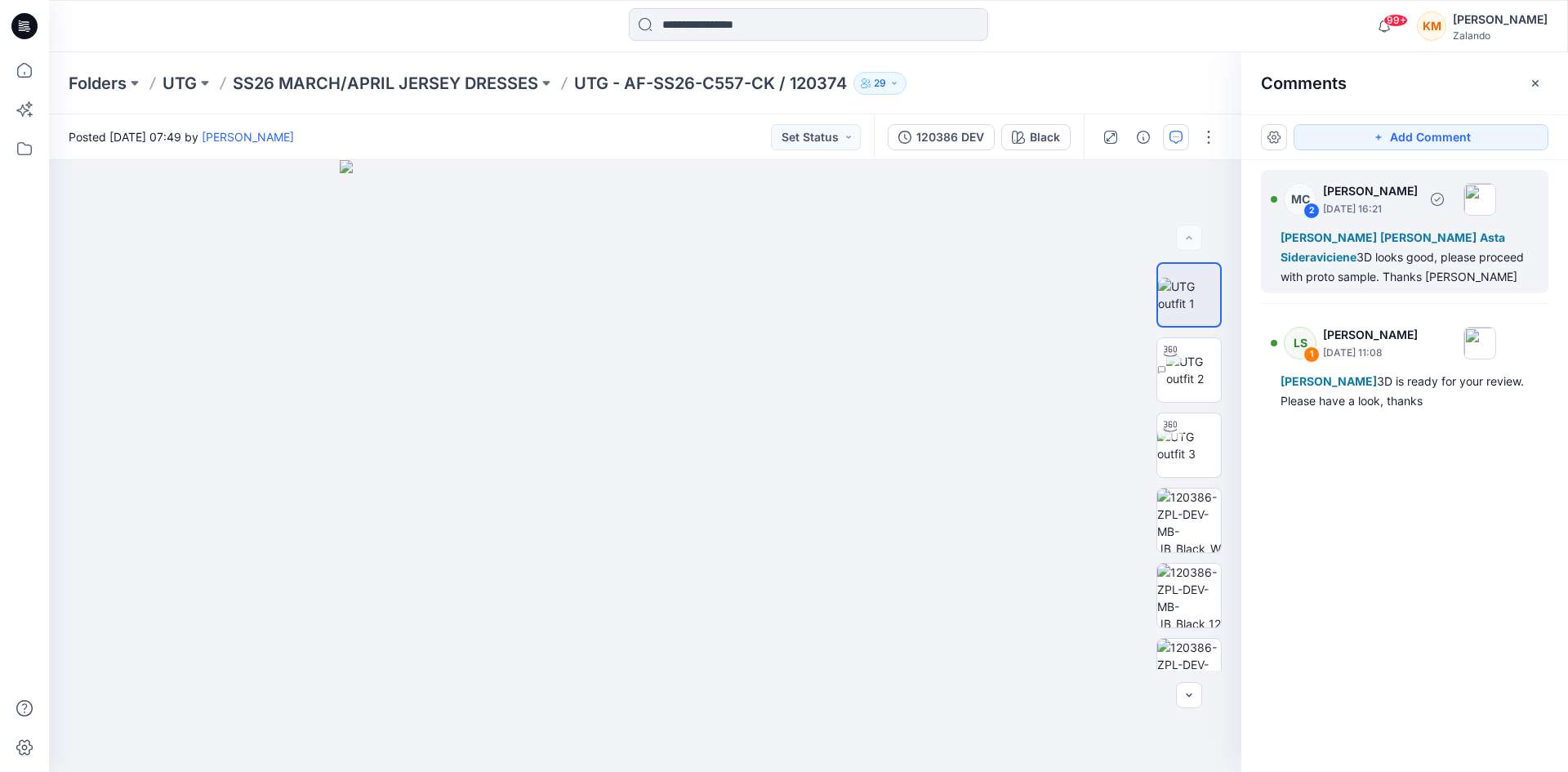
click at [1354, 269] on div "[PERSON_NAME] [PERSON_NAME] Asta Sideraviciene 3D looks good, please proceed wi…" at bounding box center [1405, 258] width 248 height 59
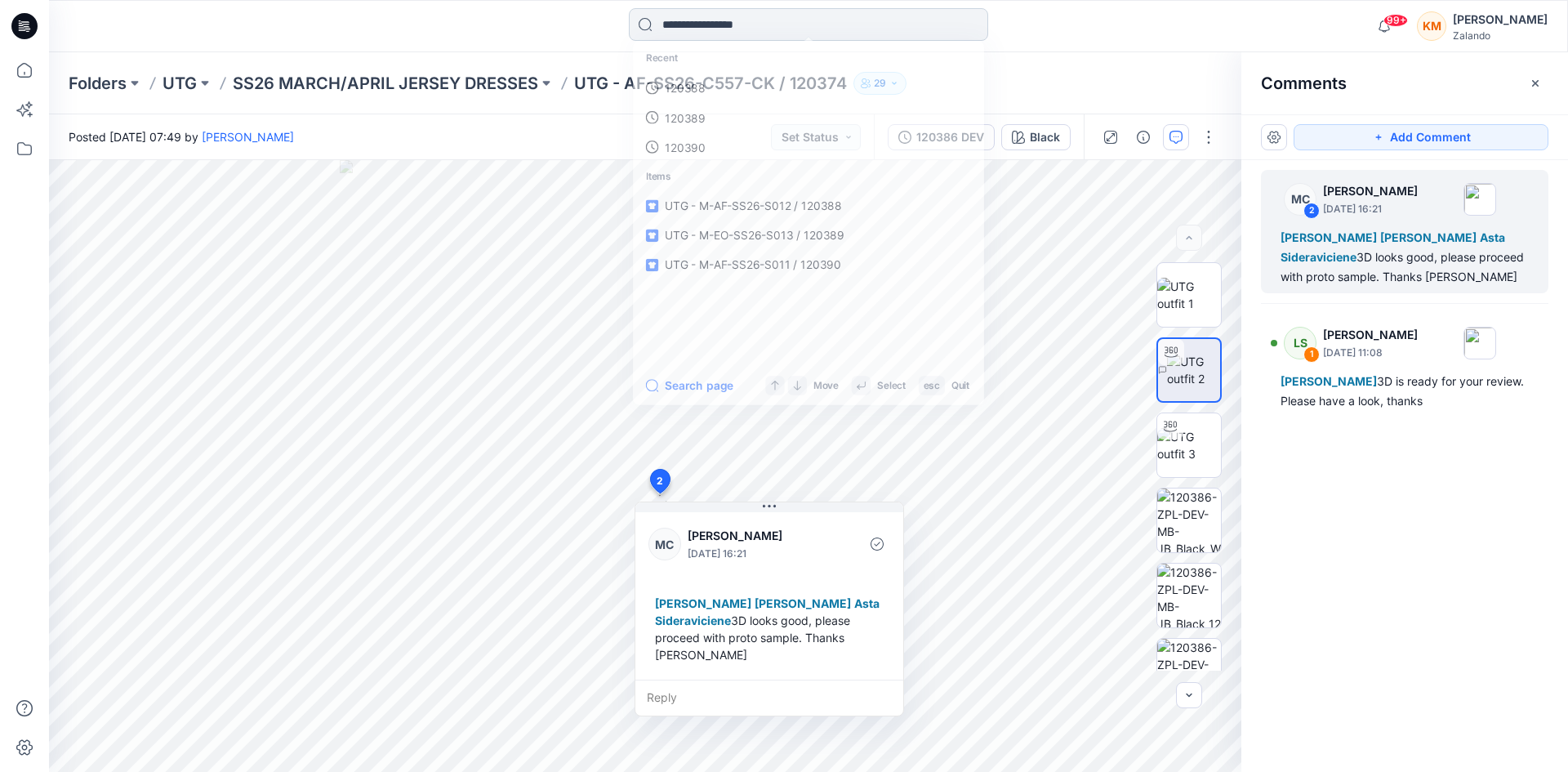
click at [707, 34] on input at bounding box center [809, 24] width 359 height 33
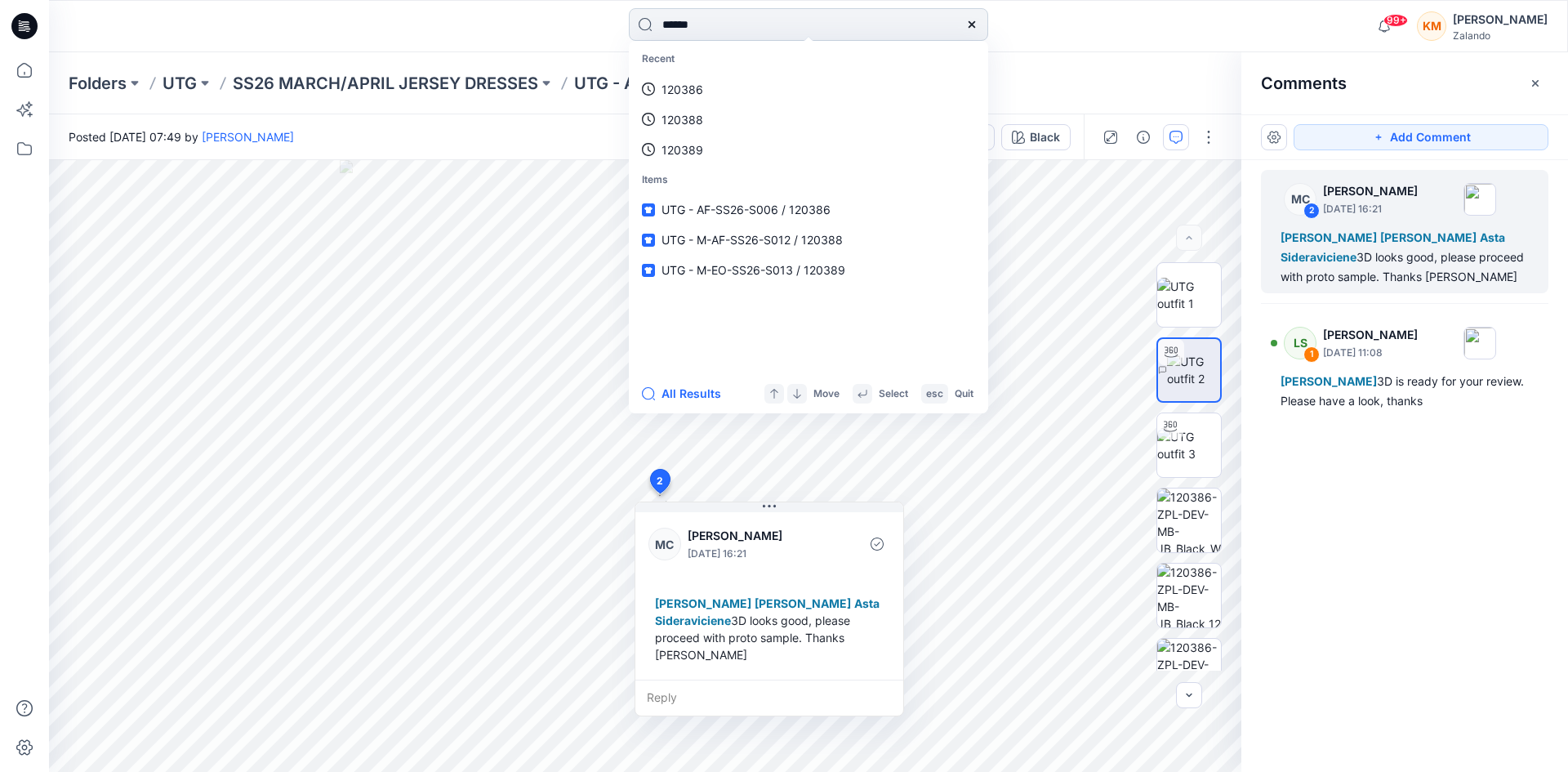
type input "******"
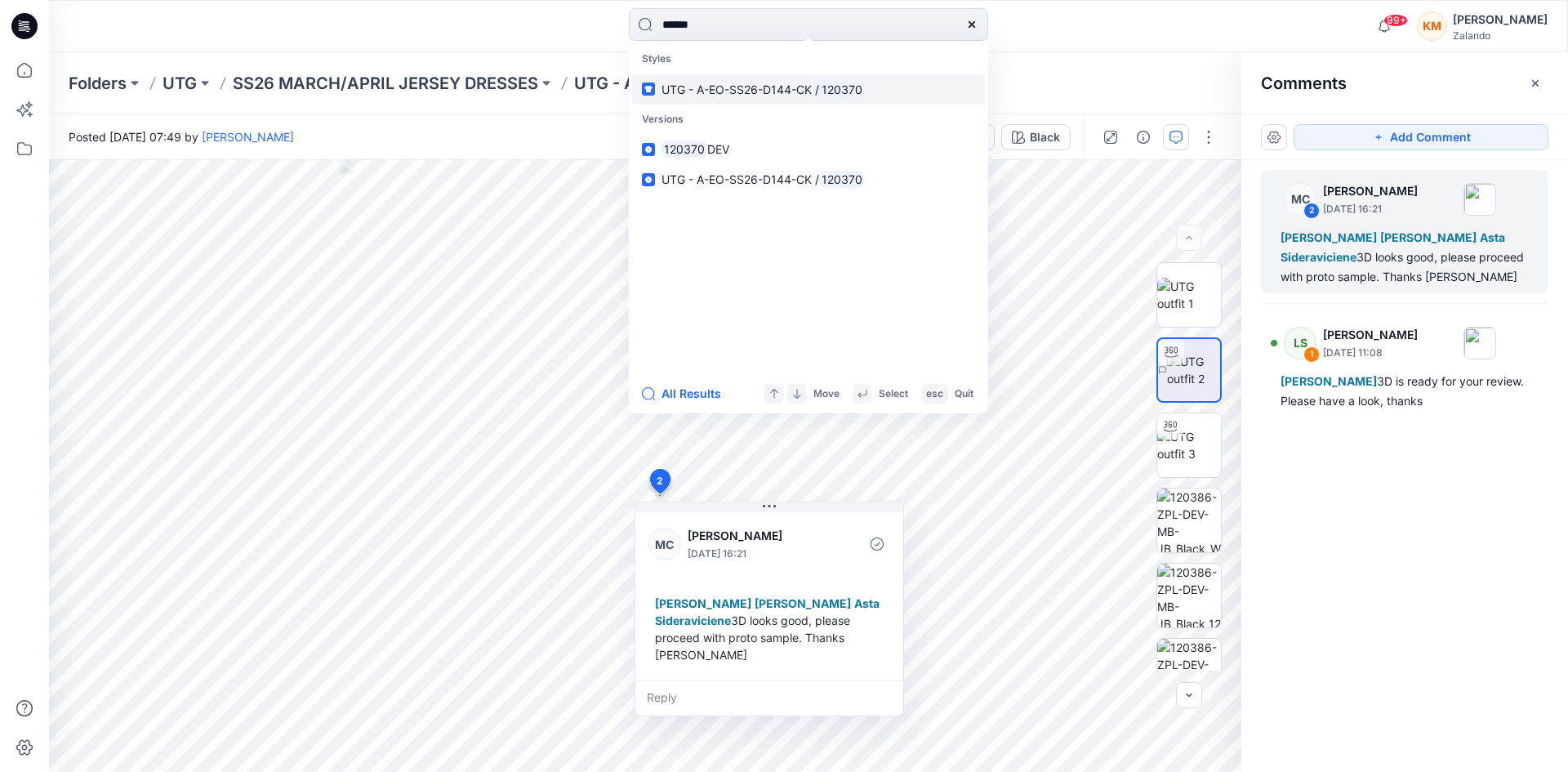
click at [723, 92] on span "UTG - A-EO-SS26-D144-CK /" at bounding box center [741, 89] width 158 height 14
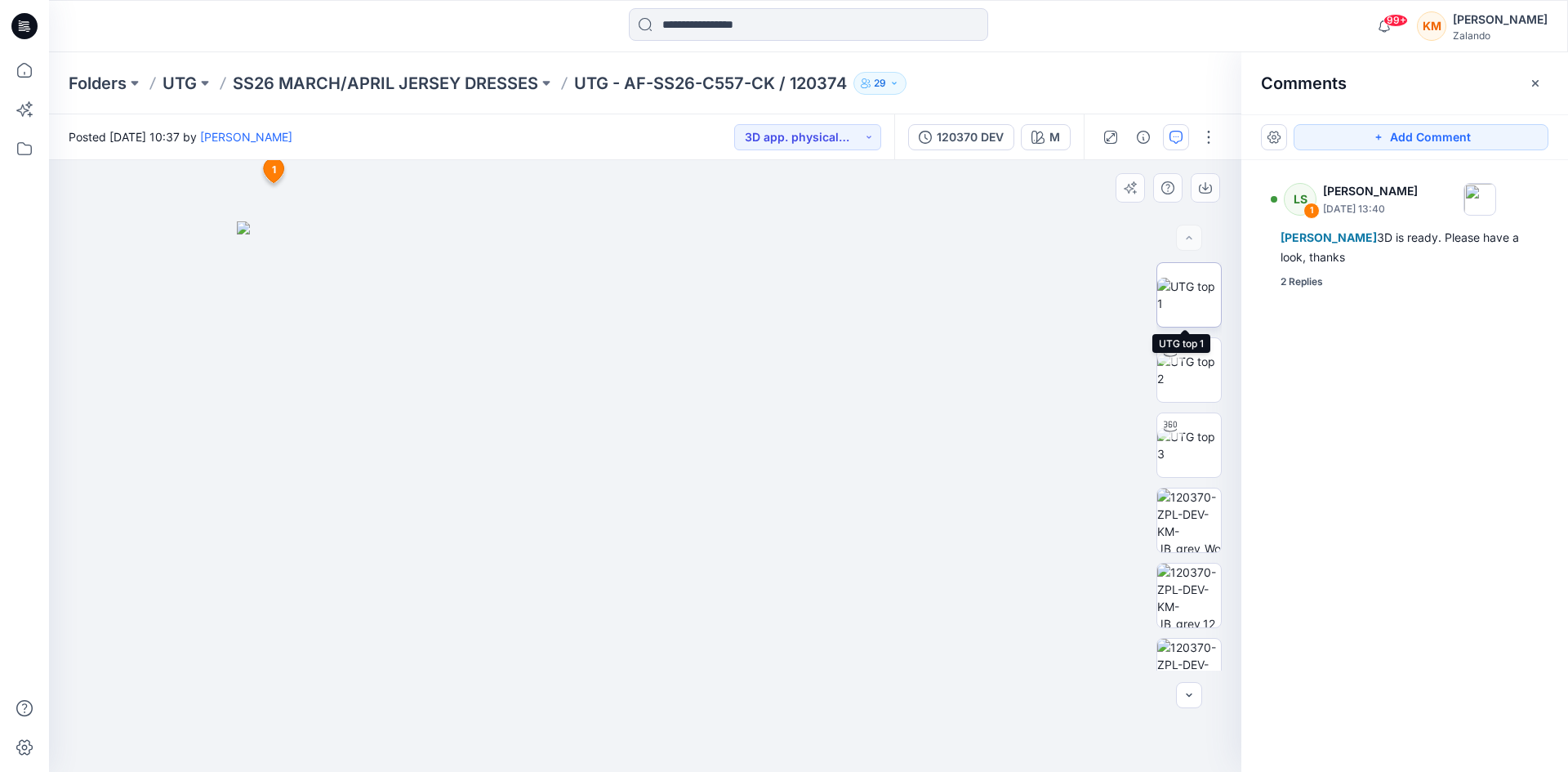
click at [1182, 292] on img at bounding box center [1190, 295] width 64 height 34
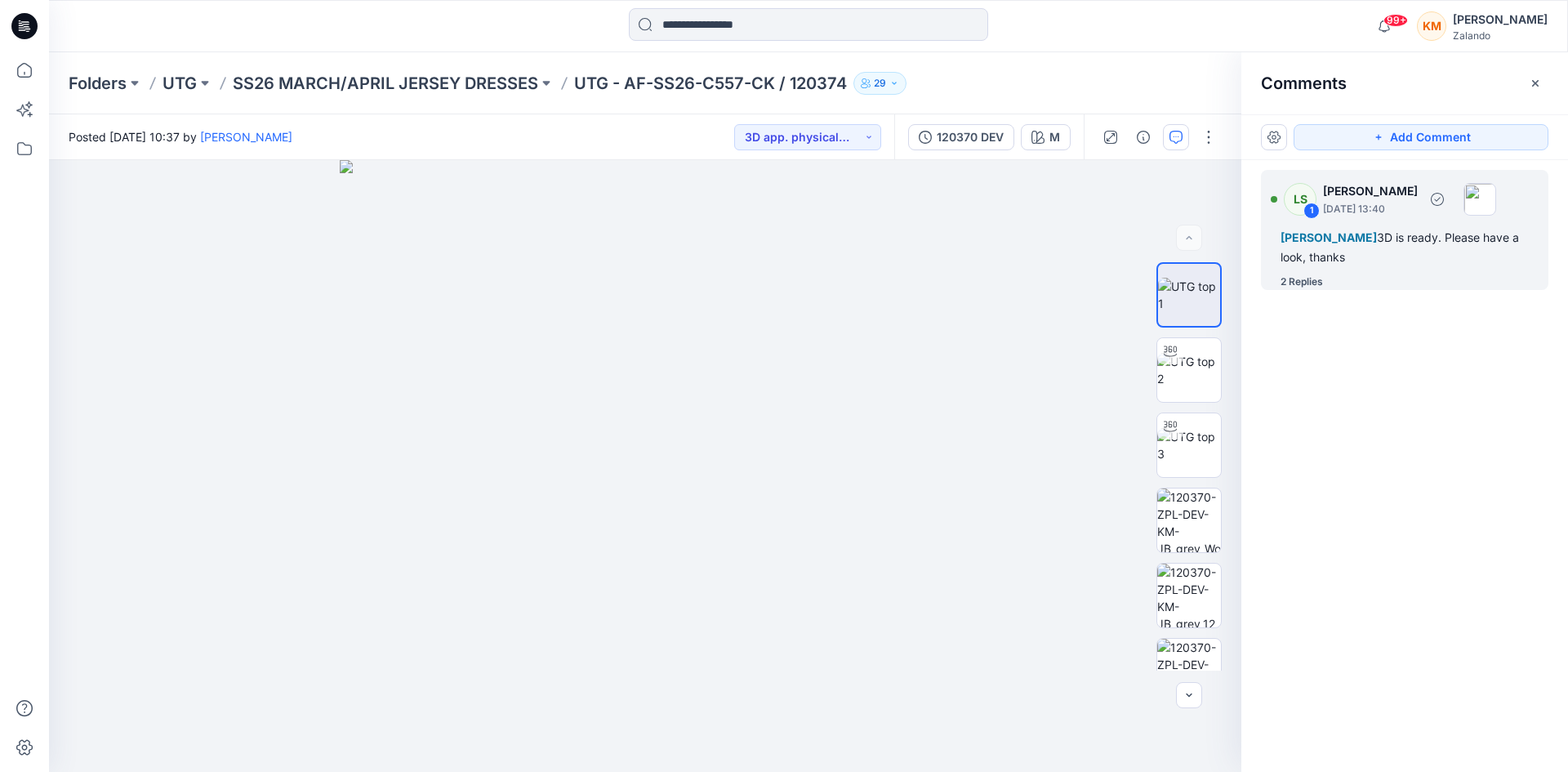
click at [1361, 253] on div "[PERSON_NAME] 3D is ready. Please have a look, thanks" at bounding box center [1405, 248] width 248 height 39
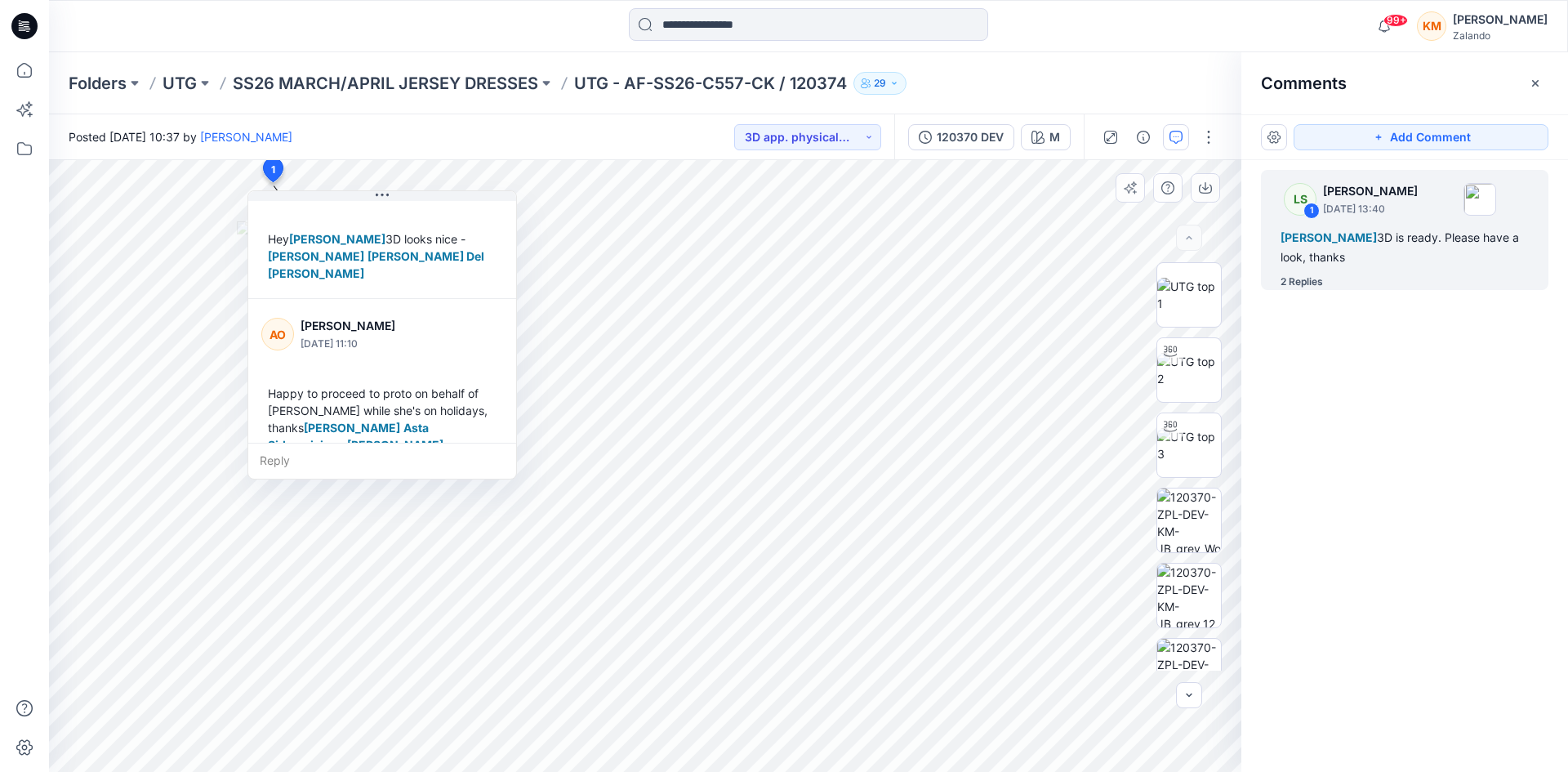
scroll to position [201, 0]
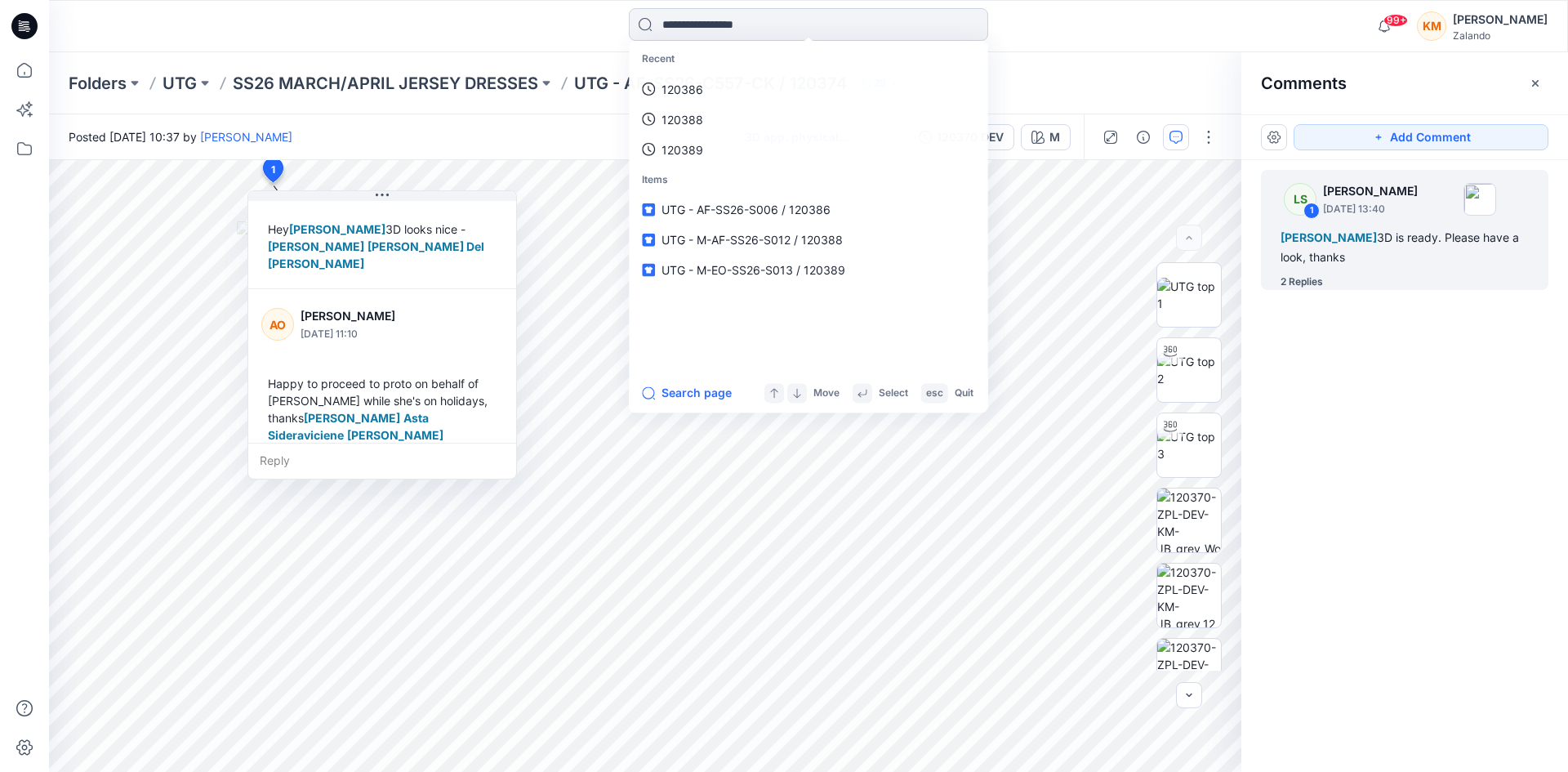
click at [682, 21] on input at bounding box center [809, 24] width 359 height 33
type input "******"
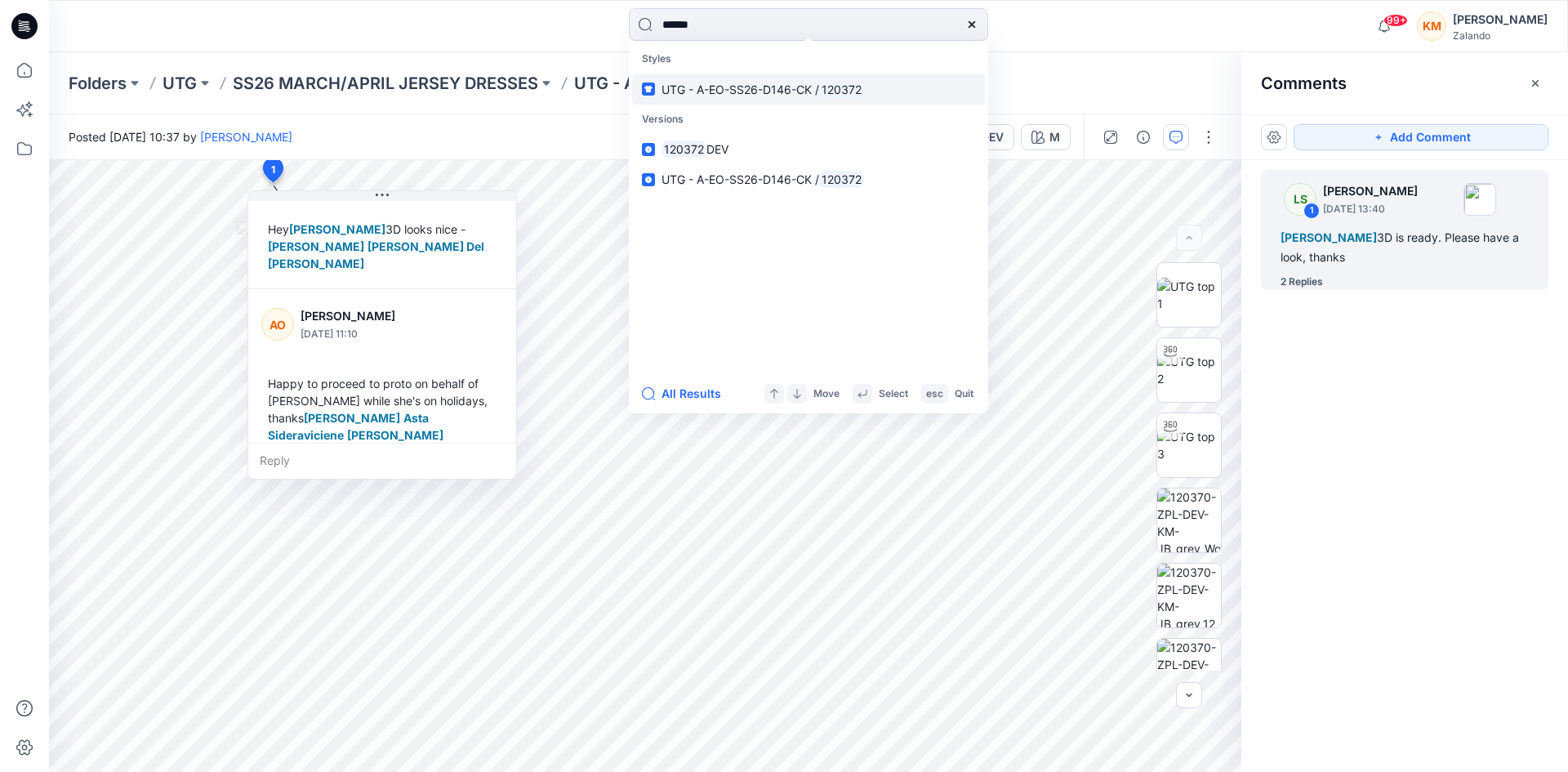
click at [700, 86] on span "UTG - A-EO-SS26-D146-CK /" at bounding box center [741, 89] width 158 height 14
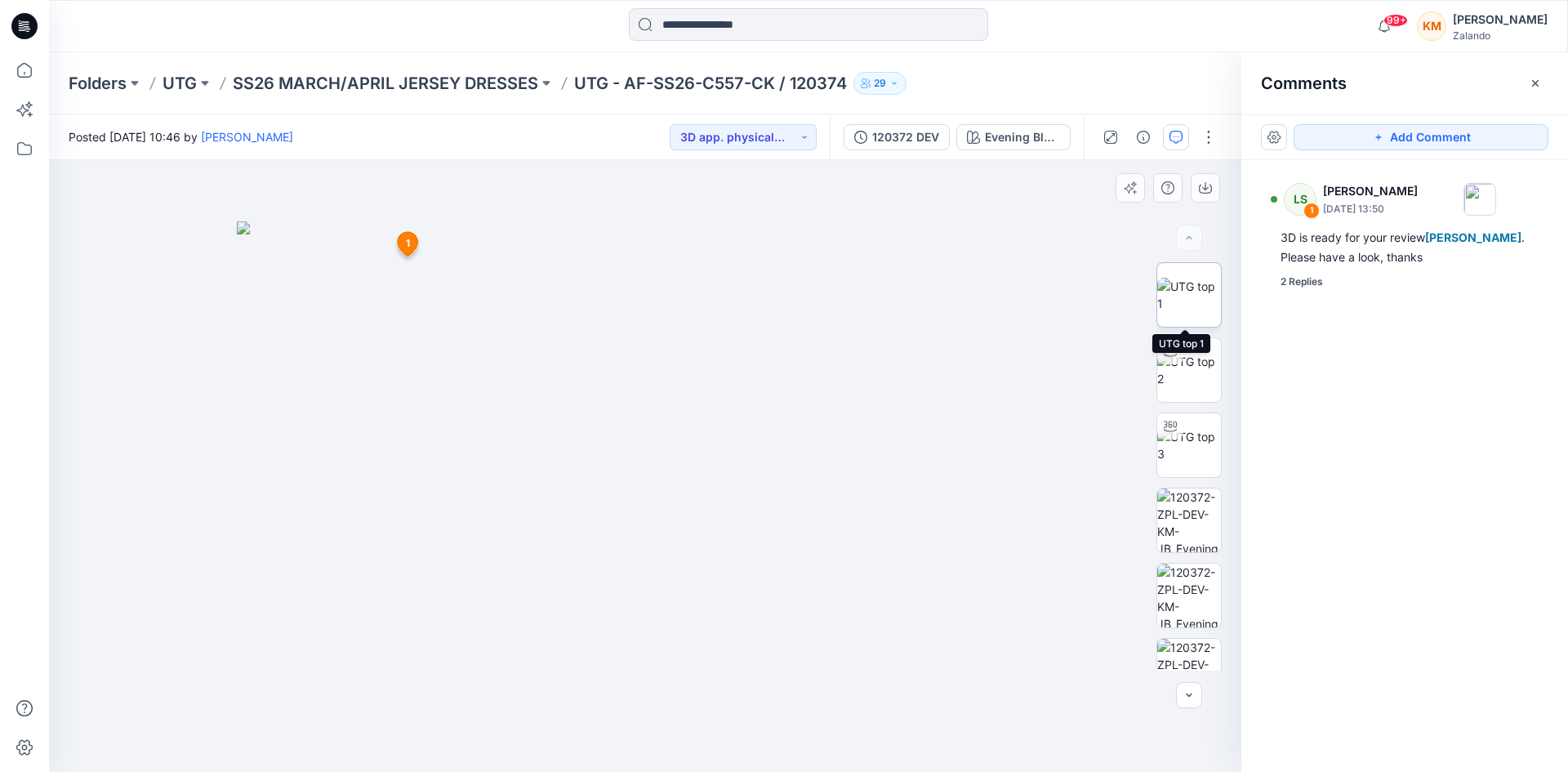
click at [1190, 290] on img at bounding box center [1190, 295] width 64 height 34
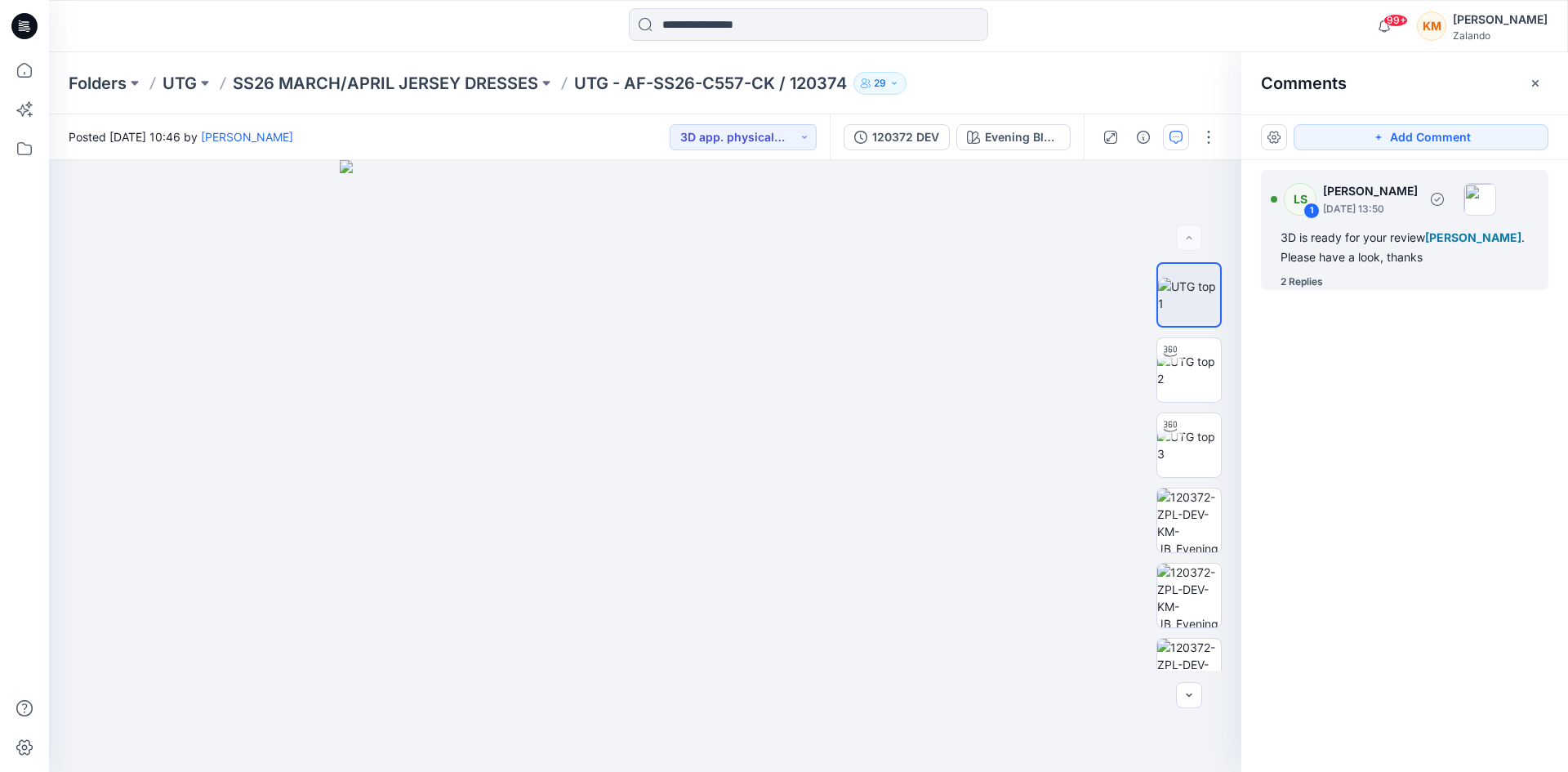
click at [1383, 252] on div "3D is ready for your review [PERSON_NAME] . Please have a look, thanks" at bounding box center [1405, 248] width 248 height 39
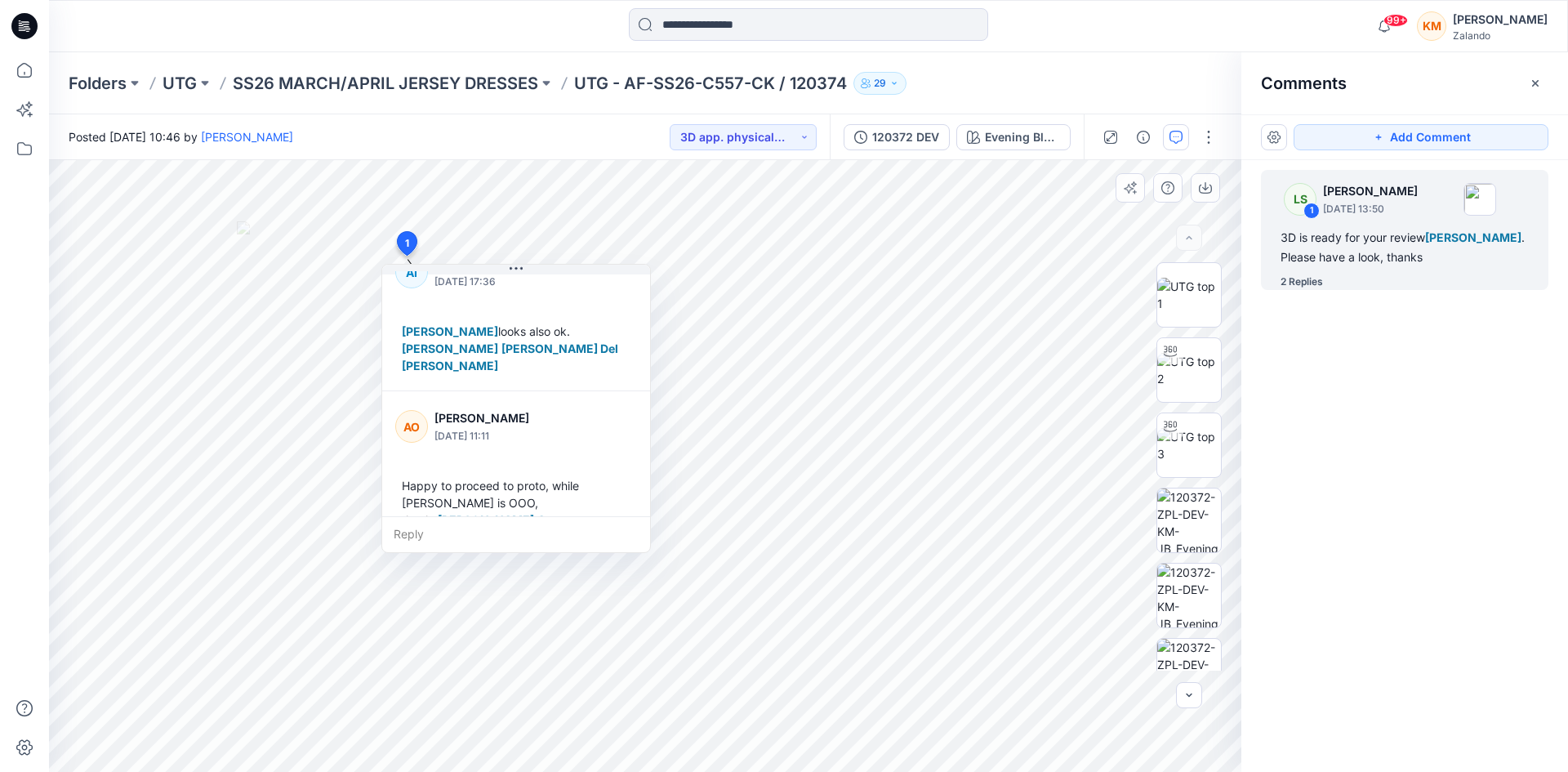
scroll to position [201, 0]
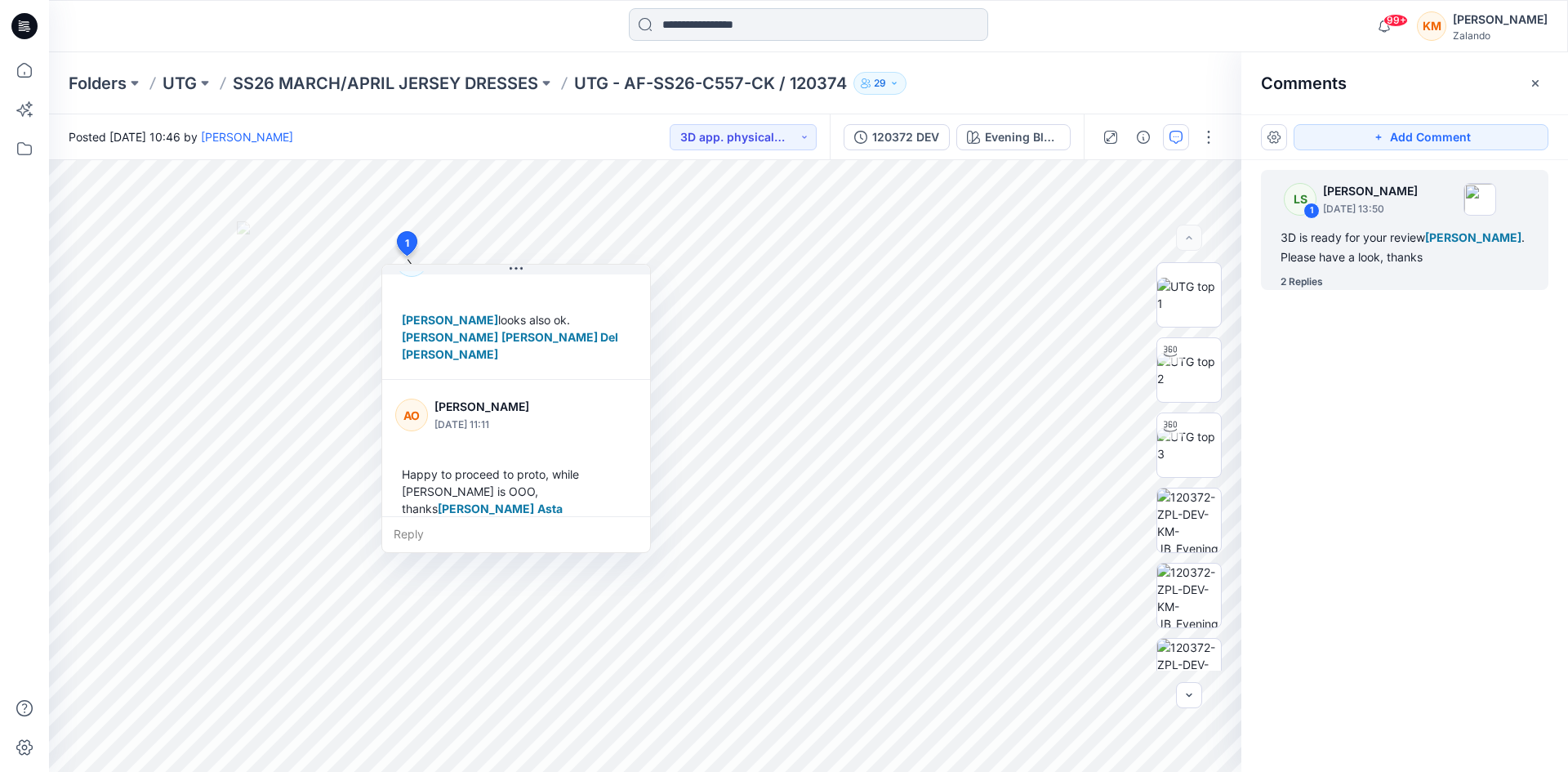
click at [746, 23] on input at bounding box center [809, 24] width 359 height 33
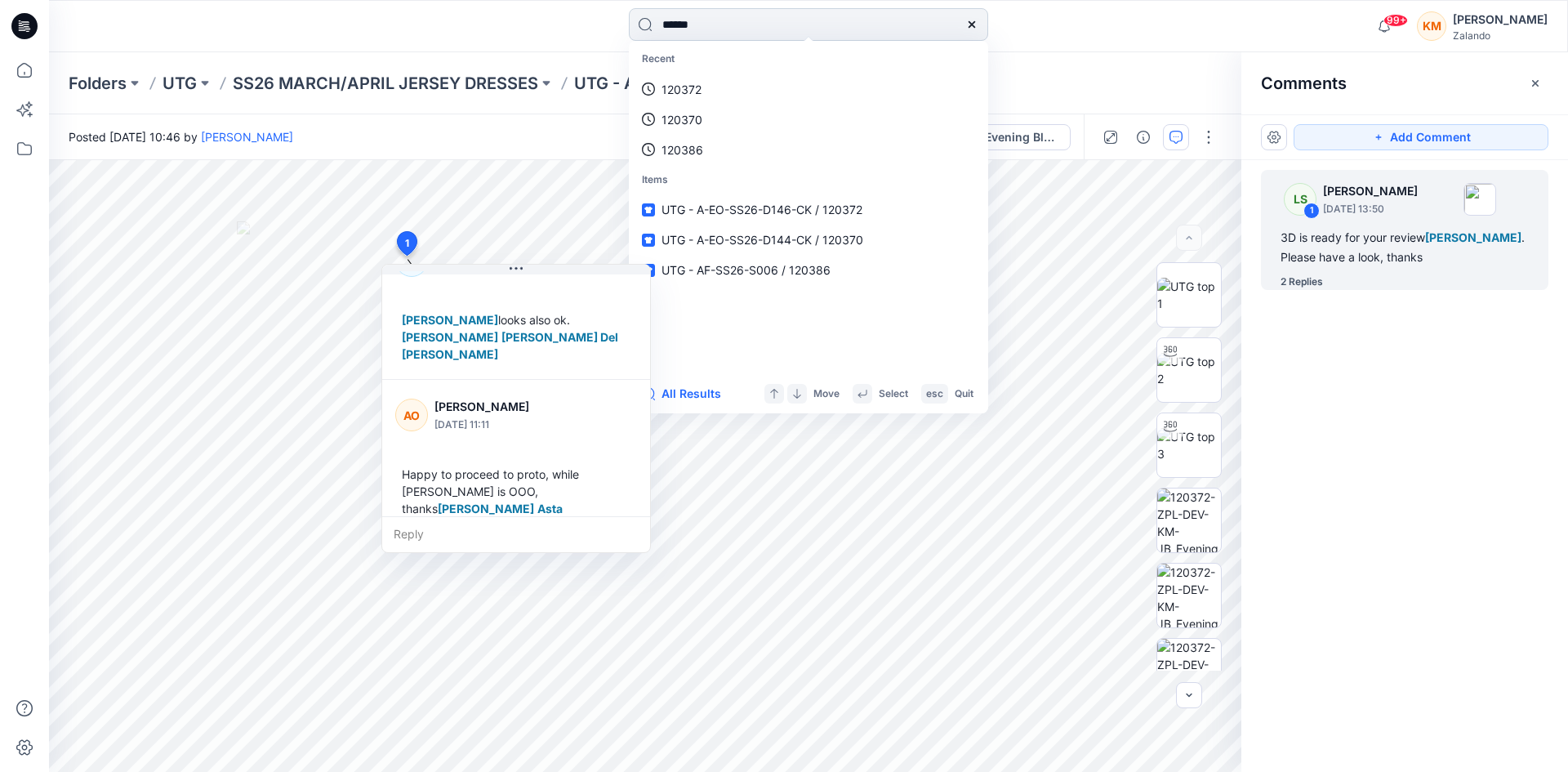
type input "******"
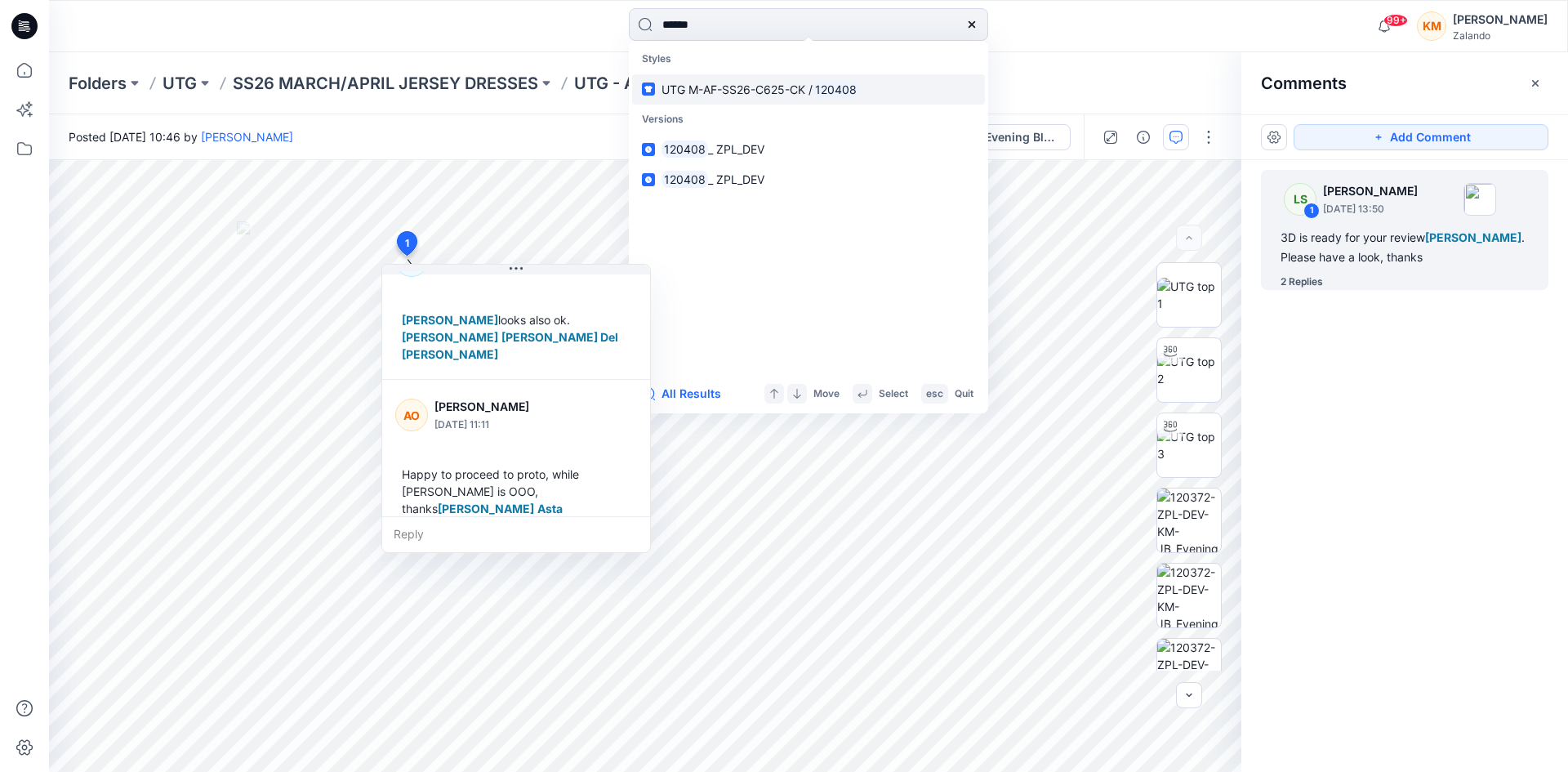
click at [733, 90] on span "UTG M-AF-SS26-C625-CK /" at bounding box center [737, 89] width 151 height 14
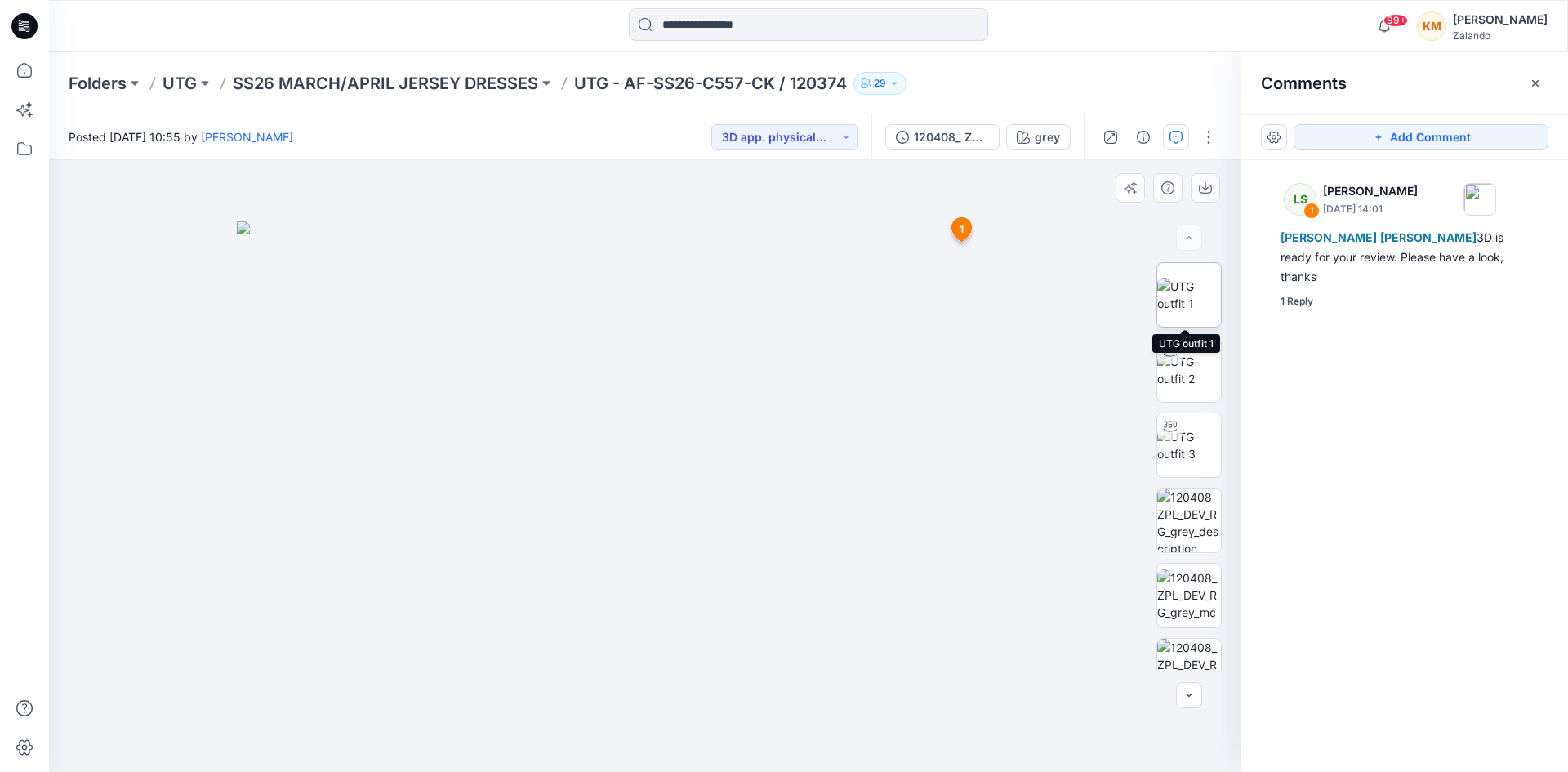
click at [1187, 279] on img at bounding box center [1190, 295] width 64 height 34
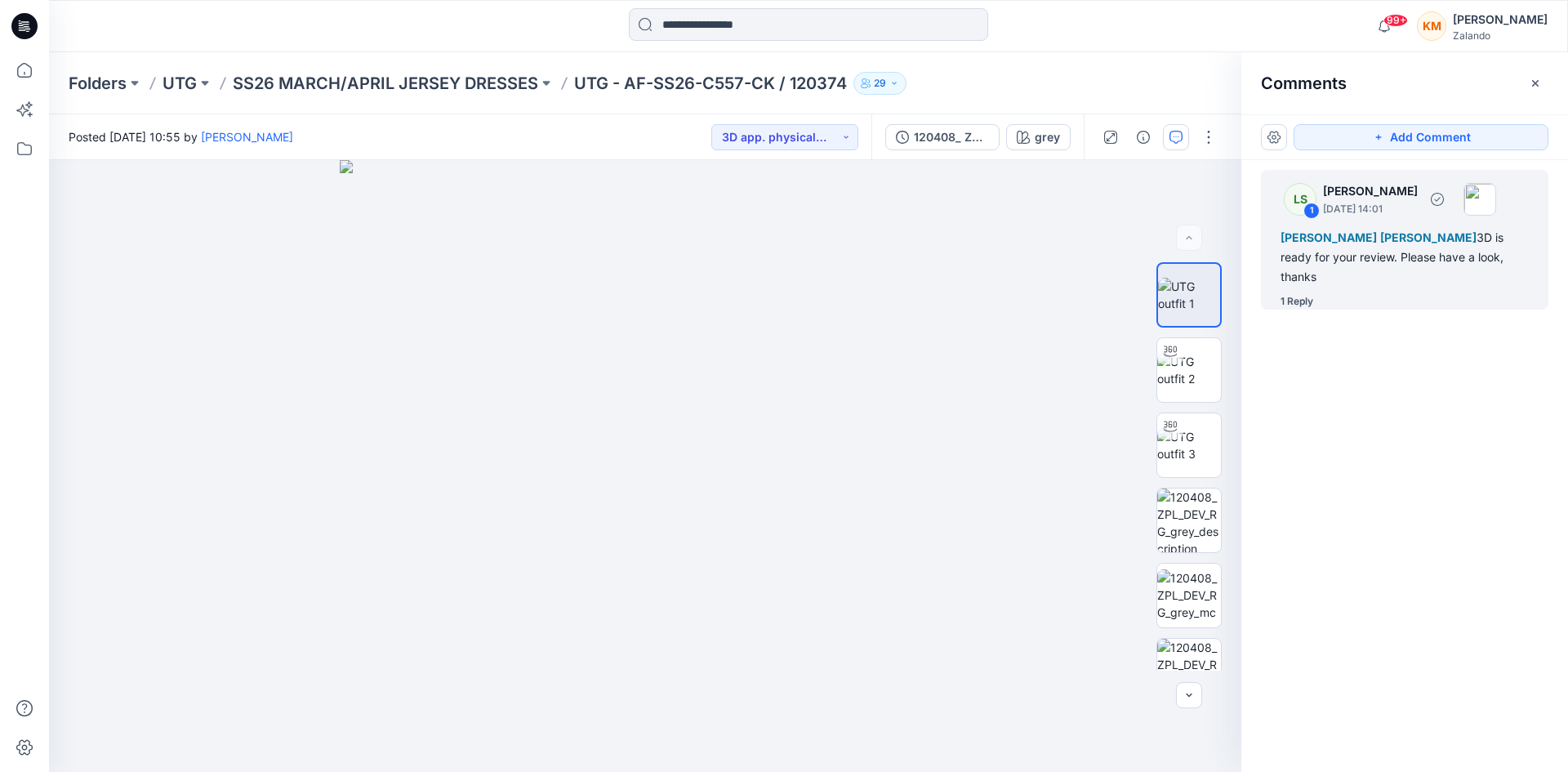
click at [1344, 258] on div "[PERSON_NAME] [PERSON_NAME] 3D is ready for your review. Please have a look, th…" at bounding box center [1405, 258] width 248 height 59
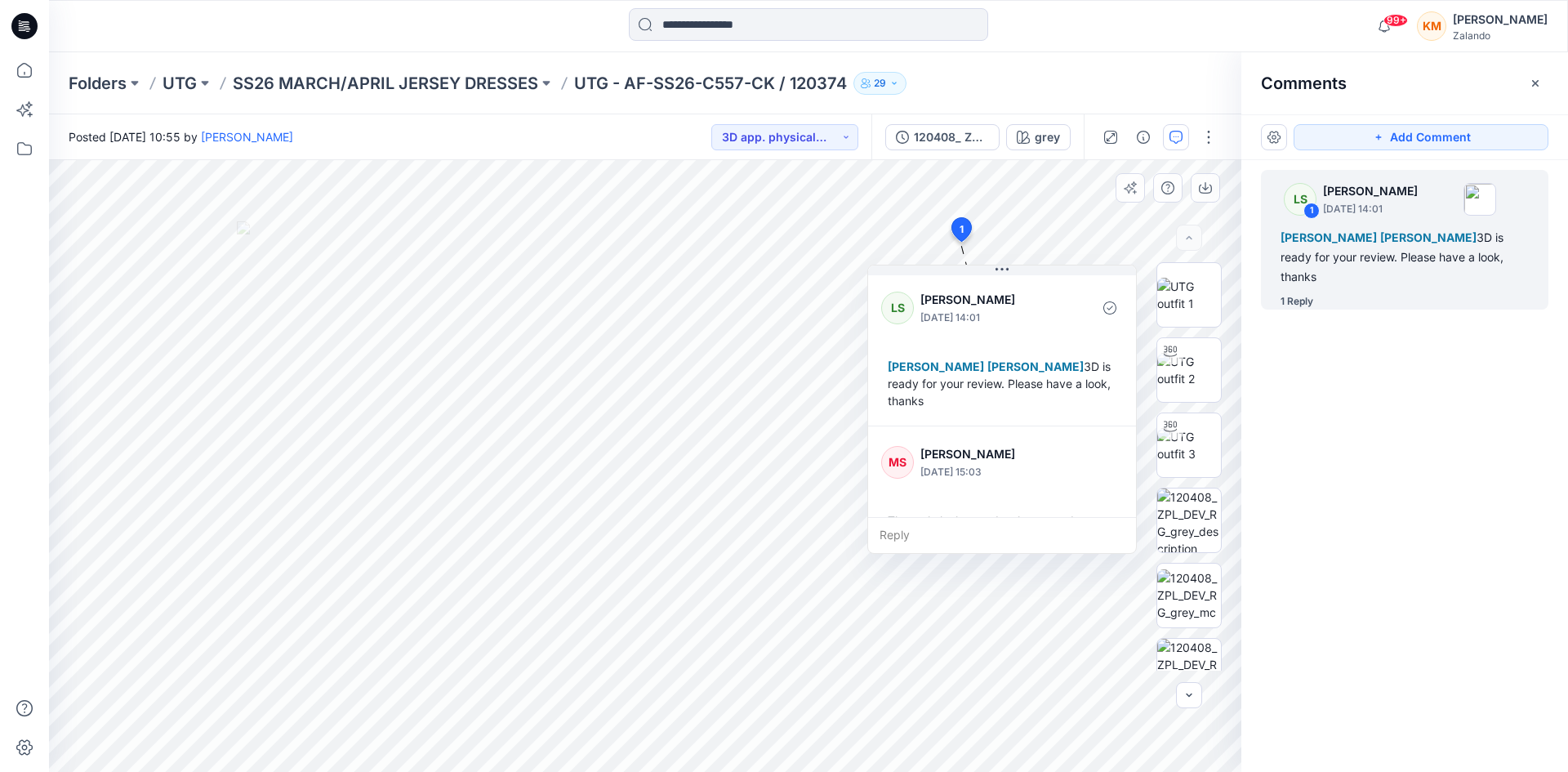
scroll to position [80, 0]
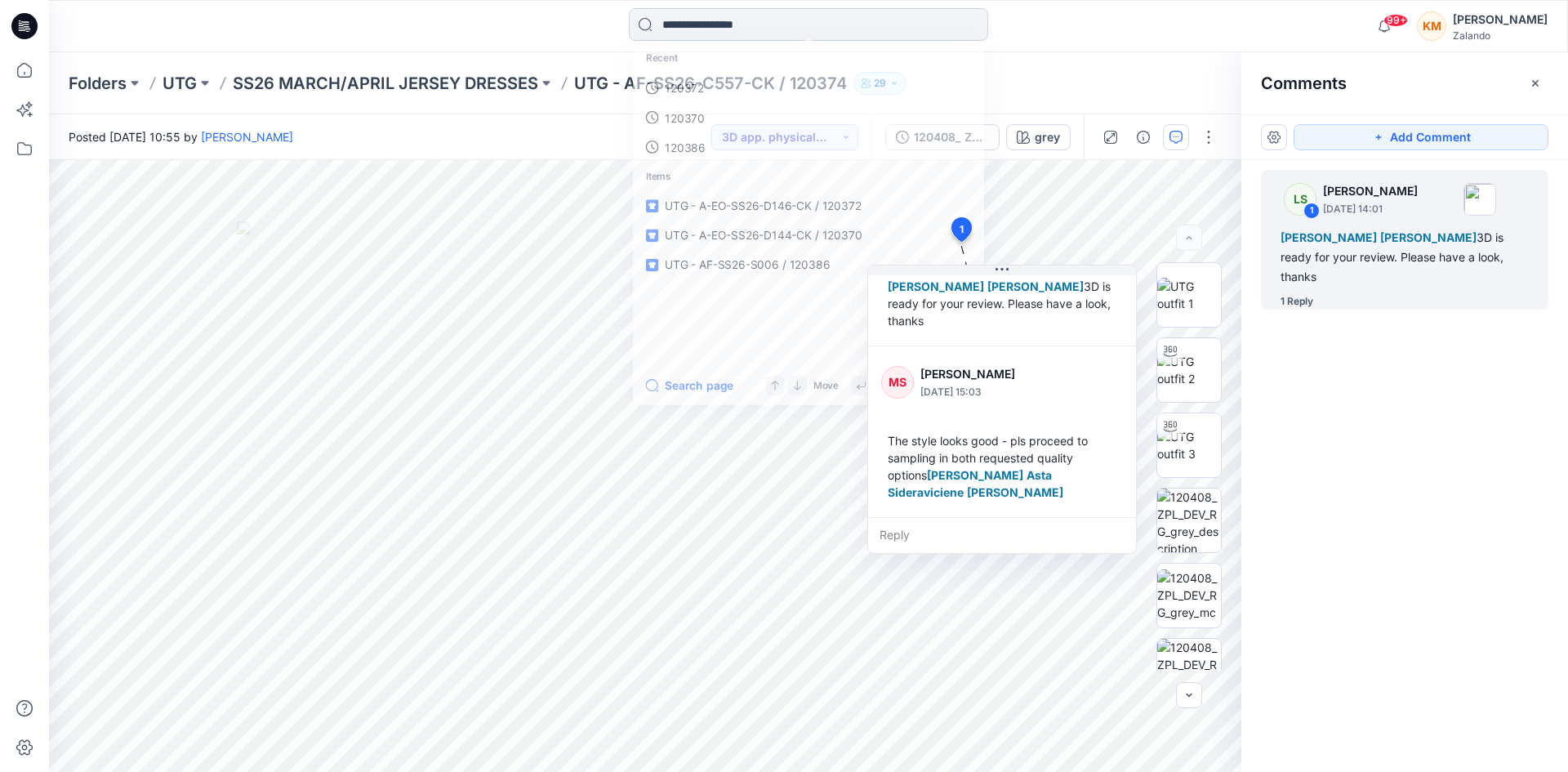
click at [679, 24] on input at bounding box center [809, 24] width 359 height 33
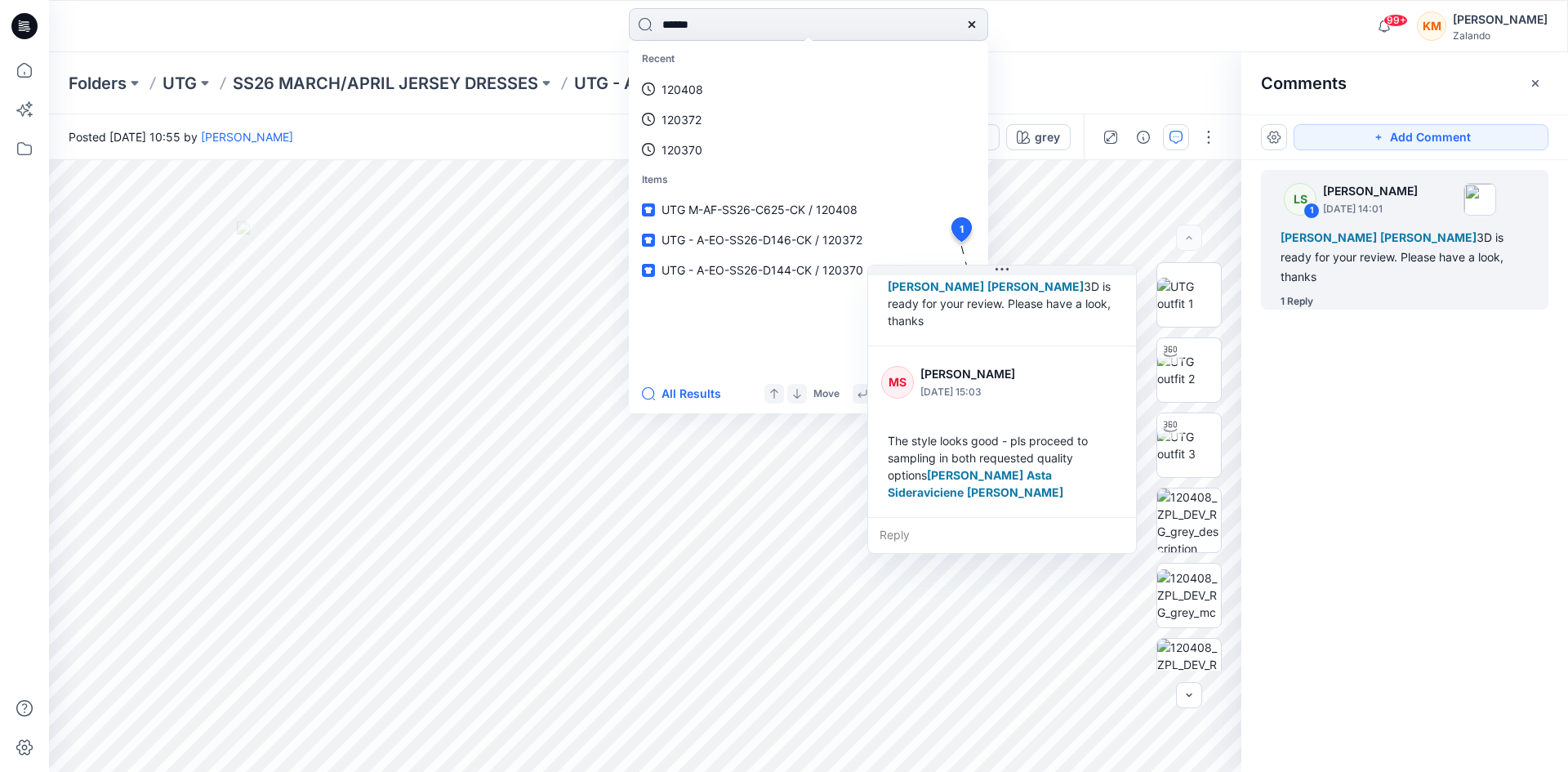
type input "******"
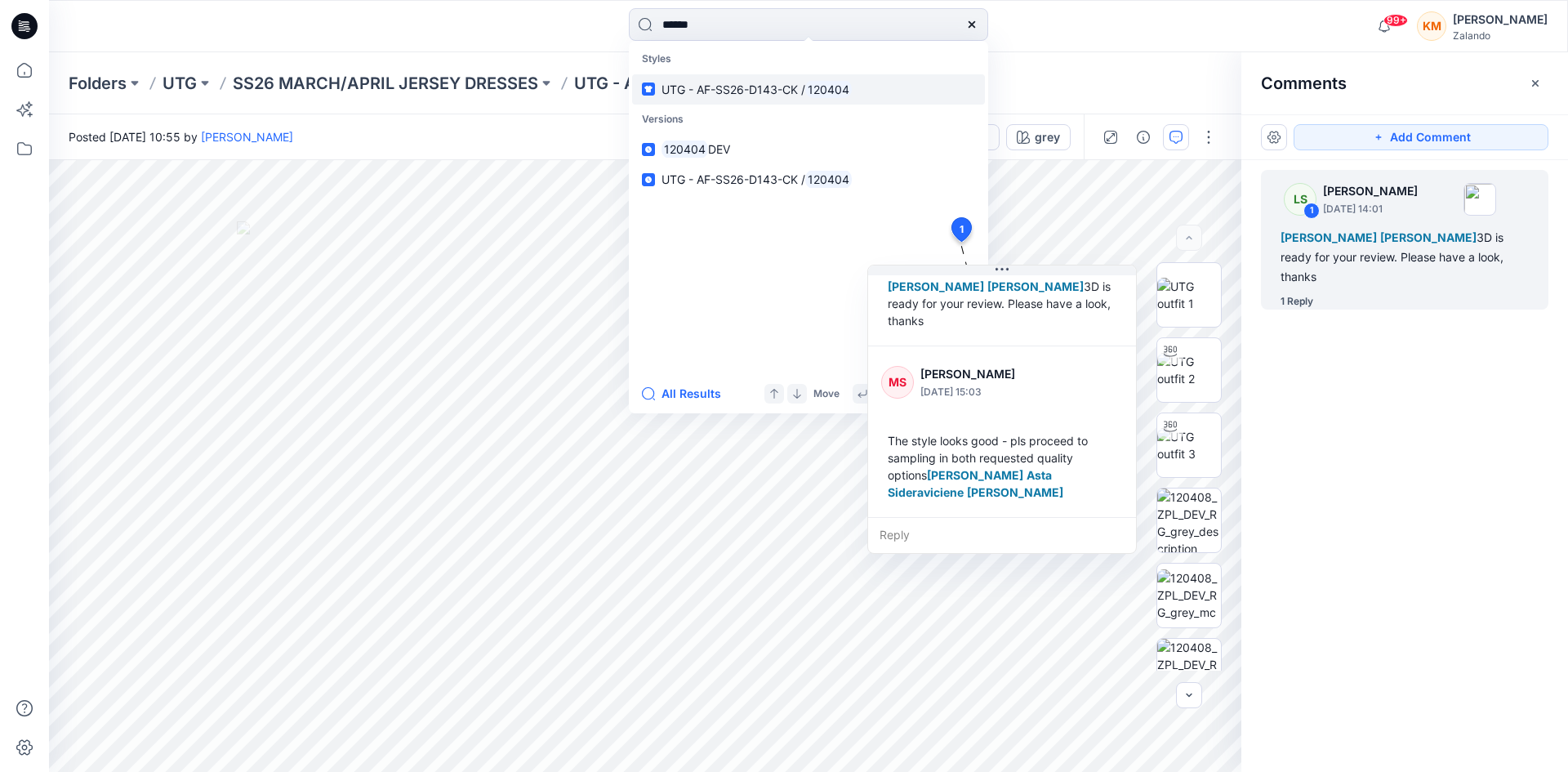
click at [695, 92] on span "UTG - AF-SS26-D143-CK /" at bounding box center [733, 89] width 143 height 14
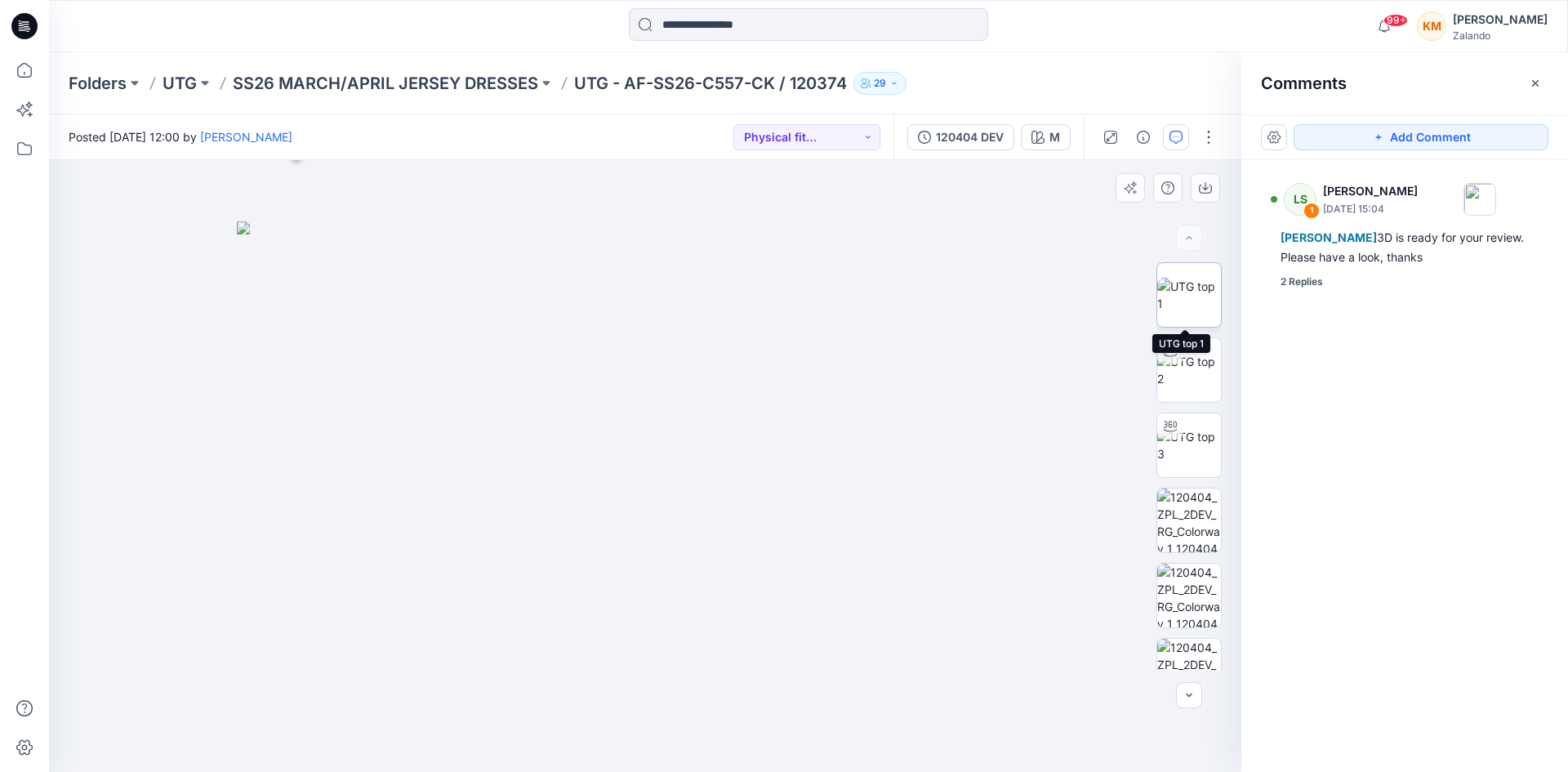
click at [1191, 292] on img at bounding box center [1190, 295] width 64 height 34
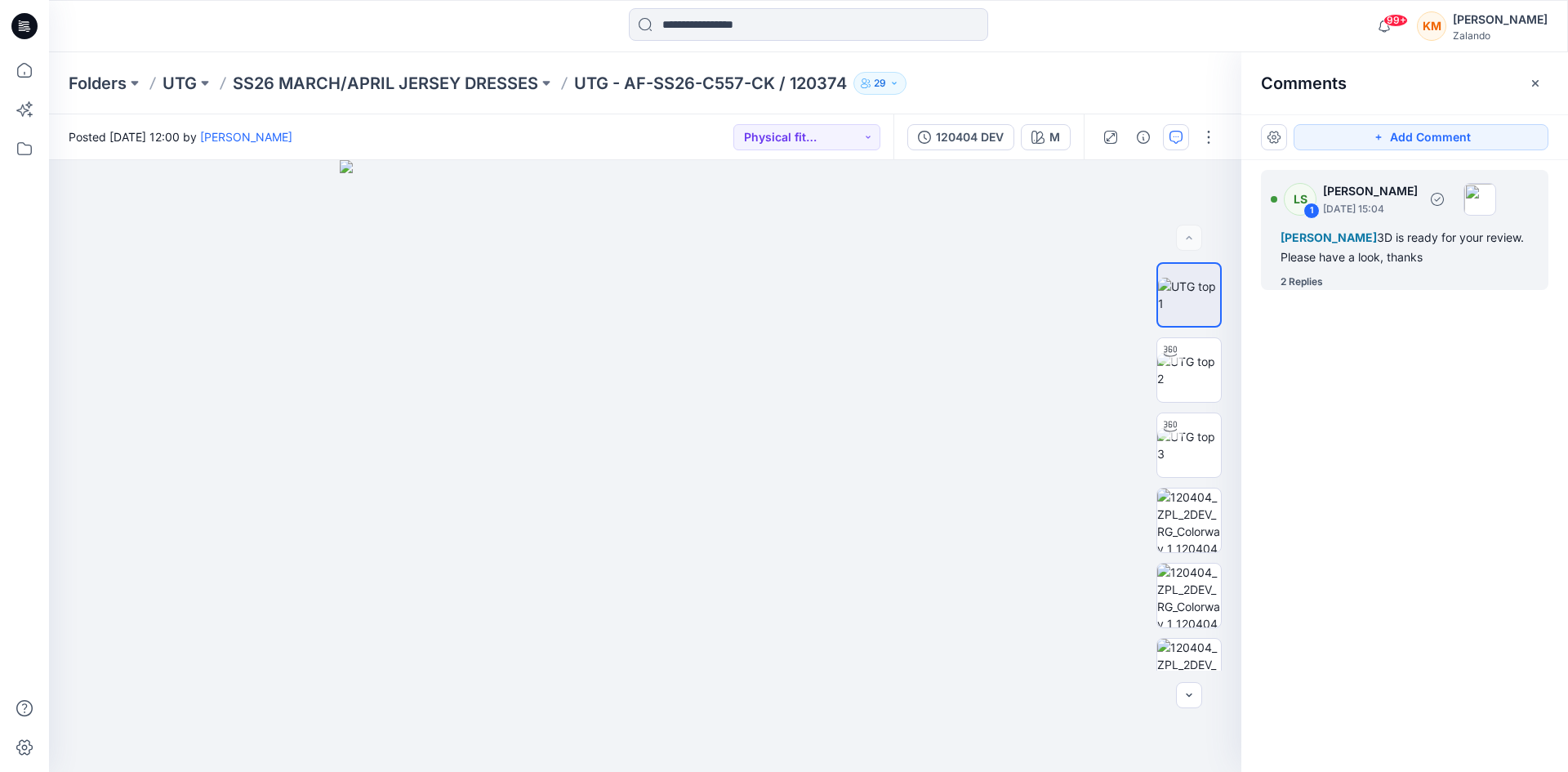
click at [1382, 248] on div "[PERSON_NAME] 3D is ready for your review. Please have a look, thanks" at bounding box center [1405, 248] width 248 height 39
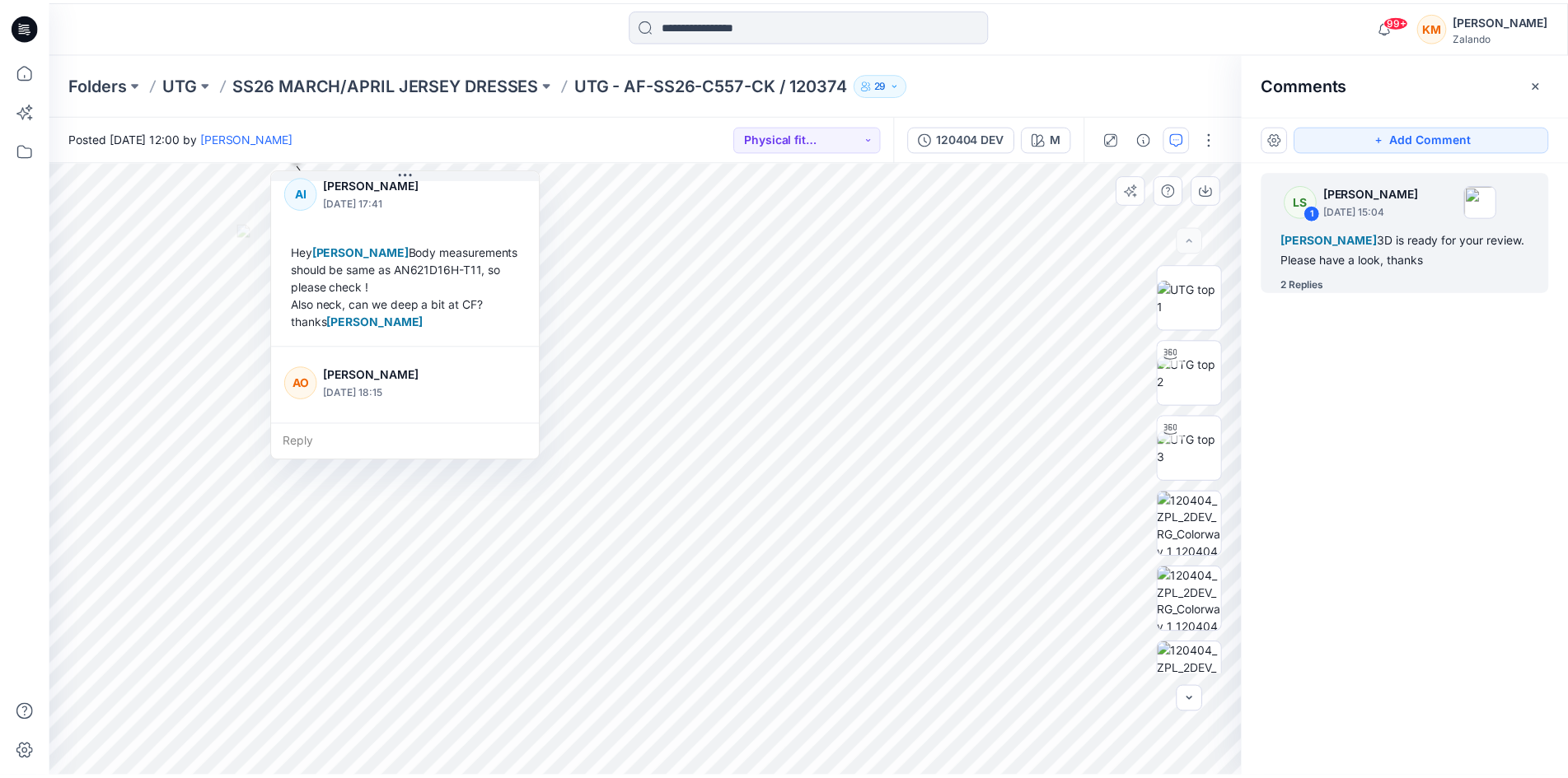
scroll to position [323, 0]
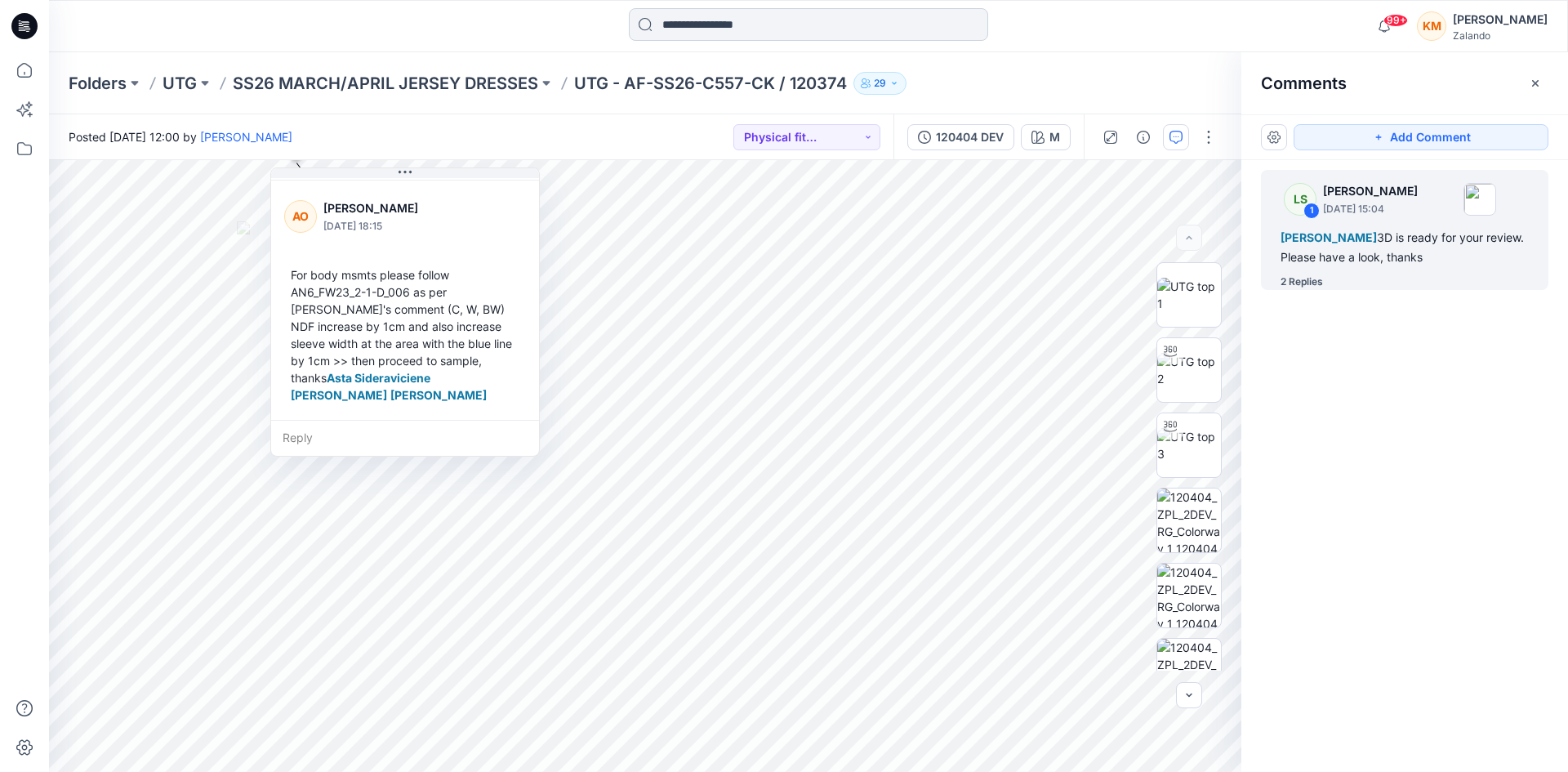
click at [697, 30] on input at bounding box center [809, 24] width 359 height 33
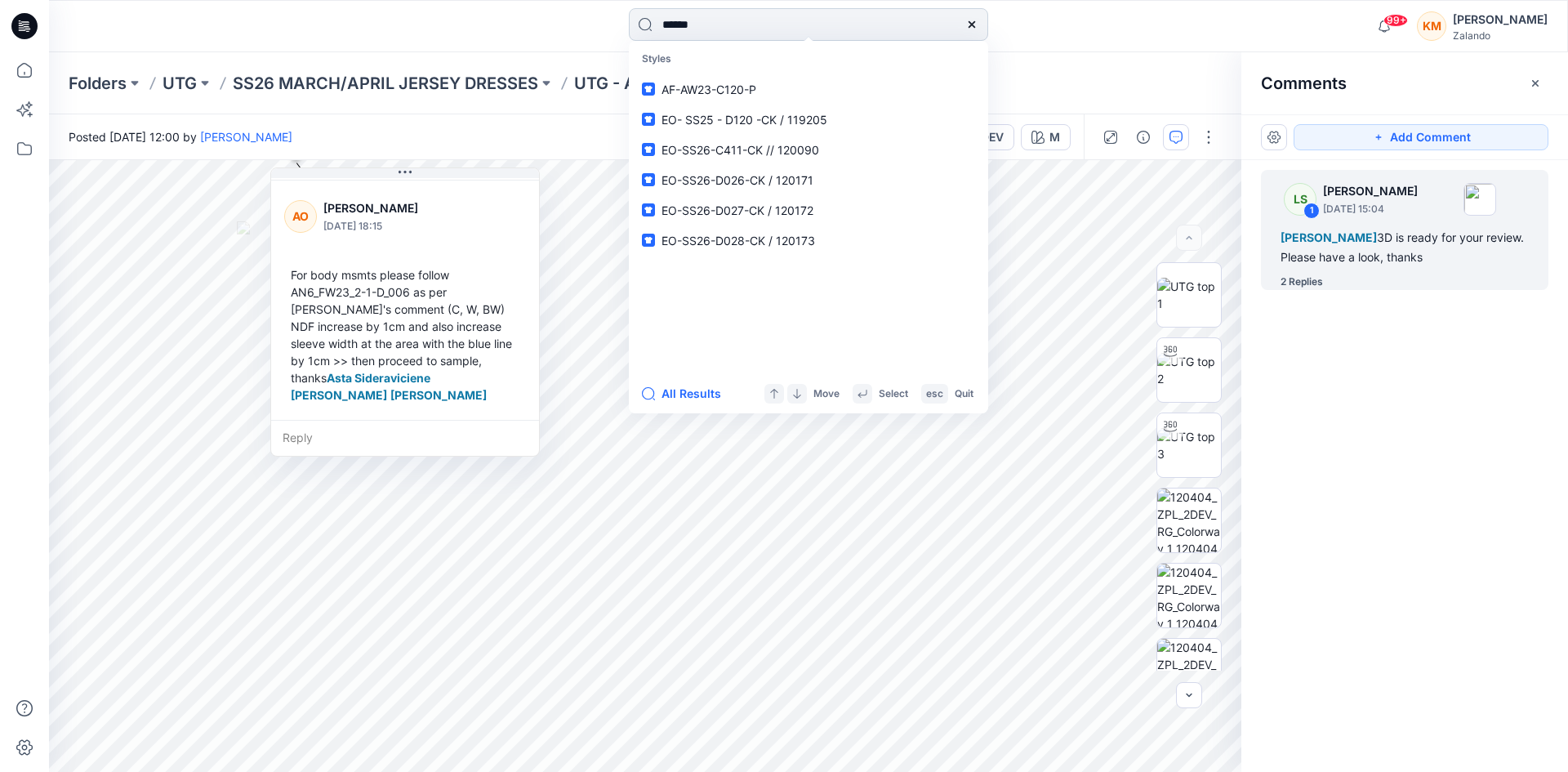
type input "******"
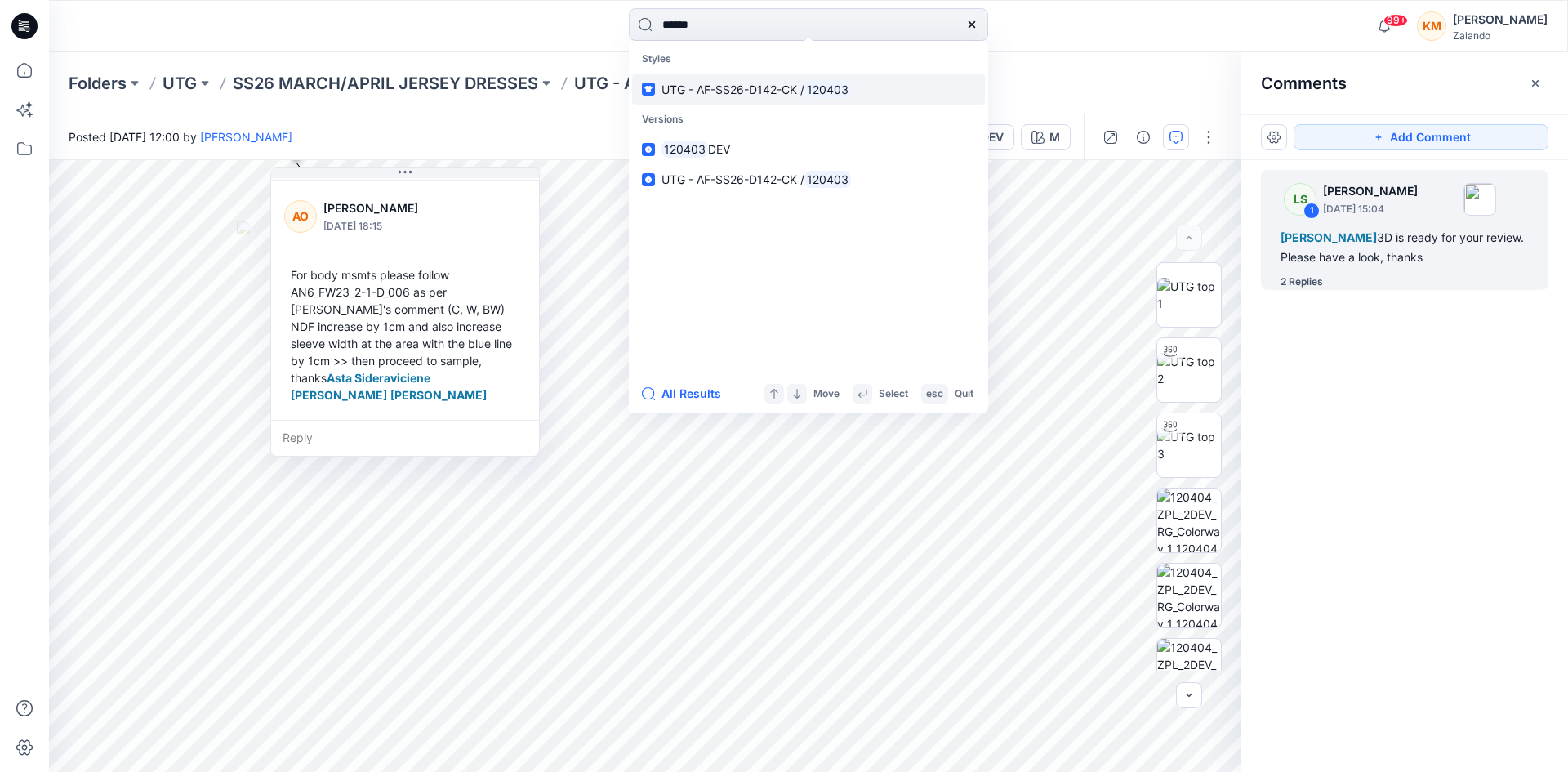
click at [686, 81] on p "UTG - AF-SS26-D142-CK / 120403" at bounding box center [757, 89] width 190 height 17
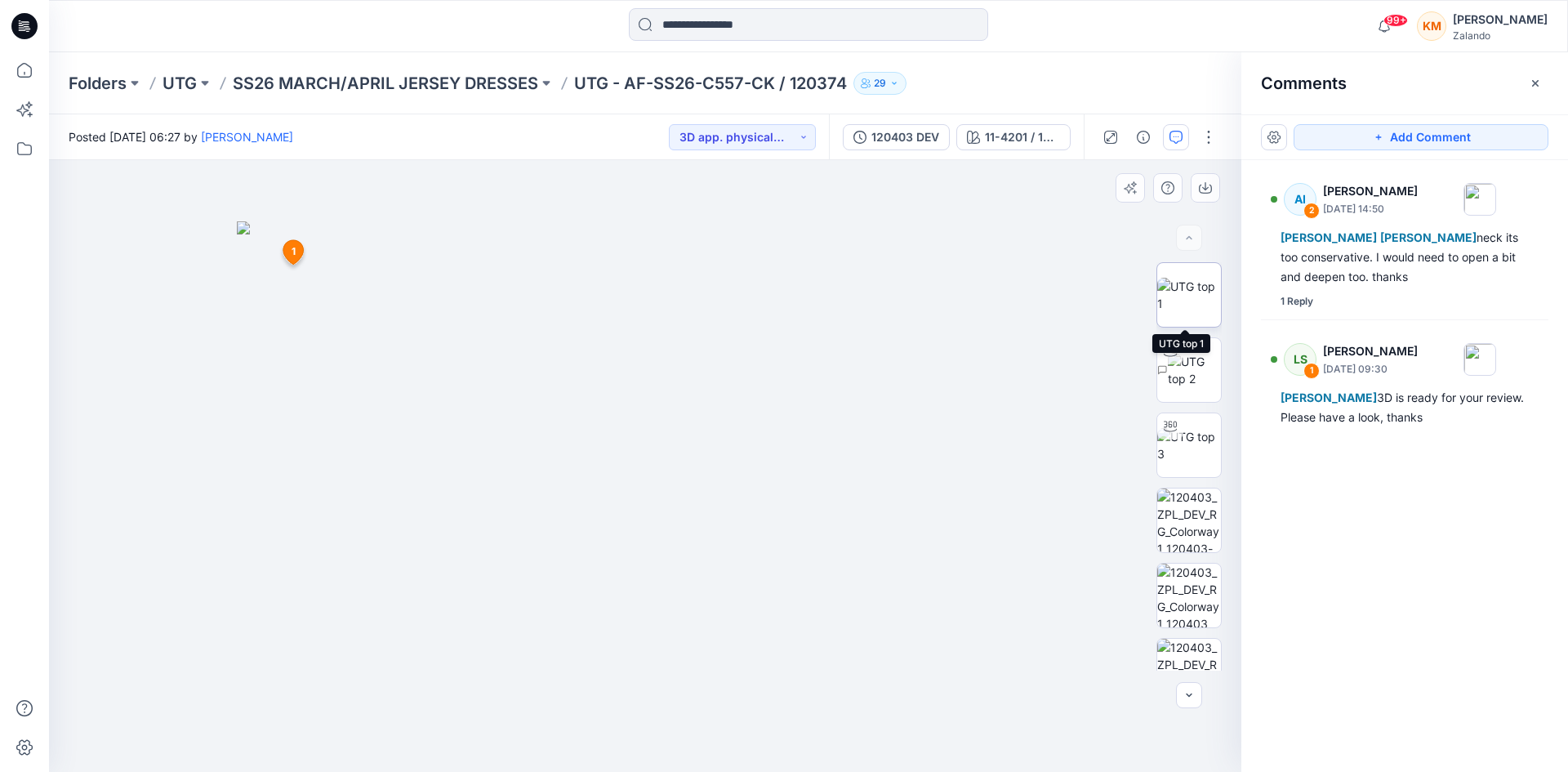
click at [1195, 295] on img at bounding box center [1190, 295] width 64 height 34
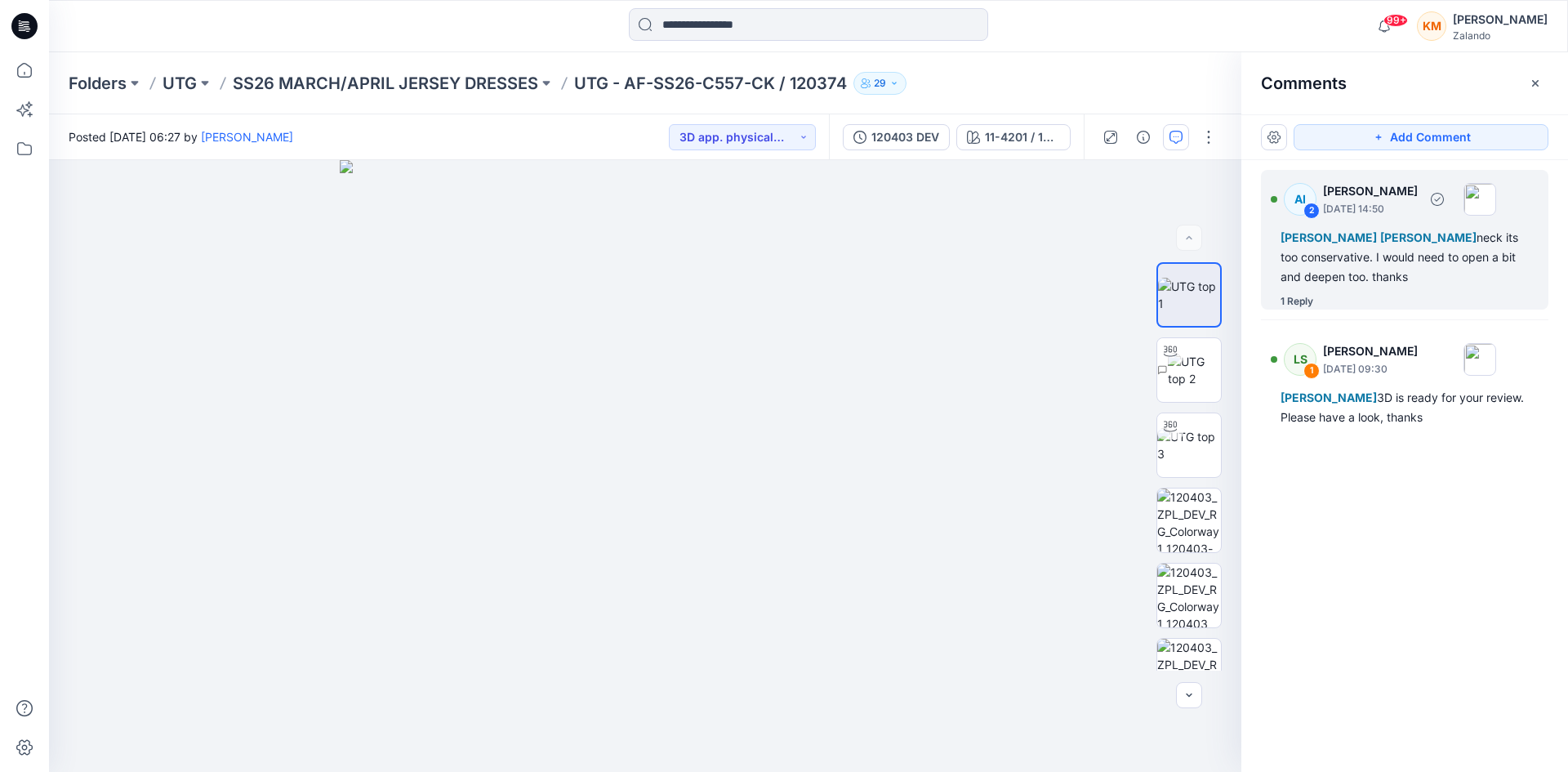
click at [1335, 264] on div "[PERSON_NAME] [PERSON_NAME] neck its too conservative. I would need to open a b…" at bounding box center [1405, 258] width 248 height 59
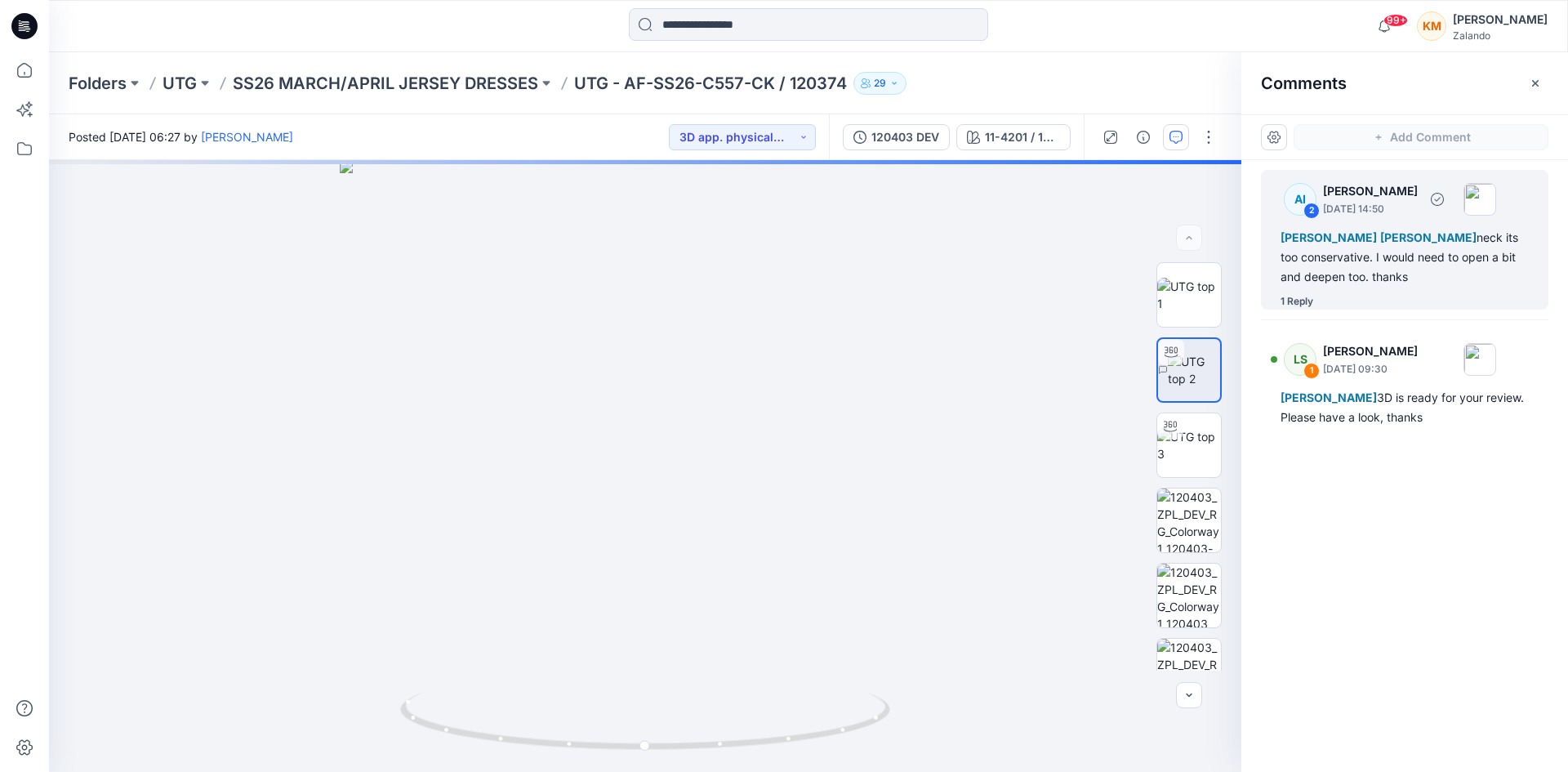
click at [1363, 255] on div "[PERSON_NAME] [PERSON_NAME] neck its too conservative. I would need to open a b…" at bounding box center [1405, 258] width 248 height 59
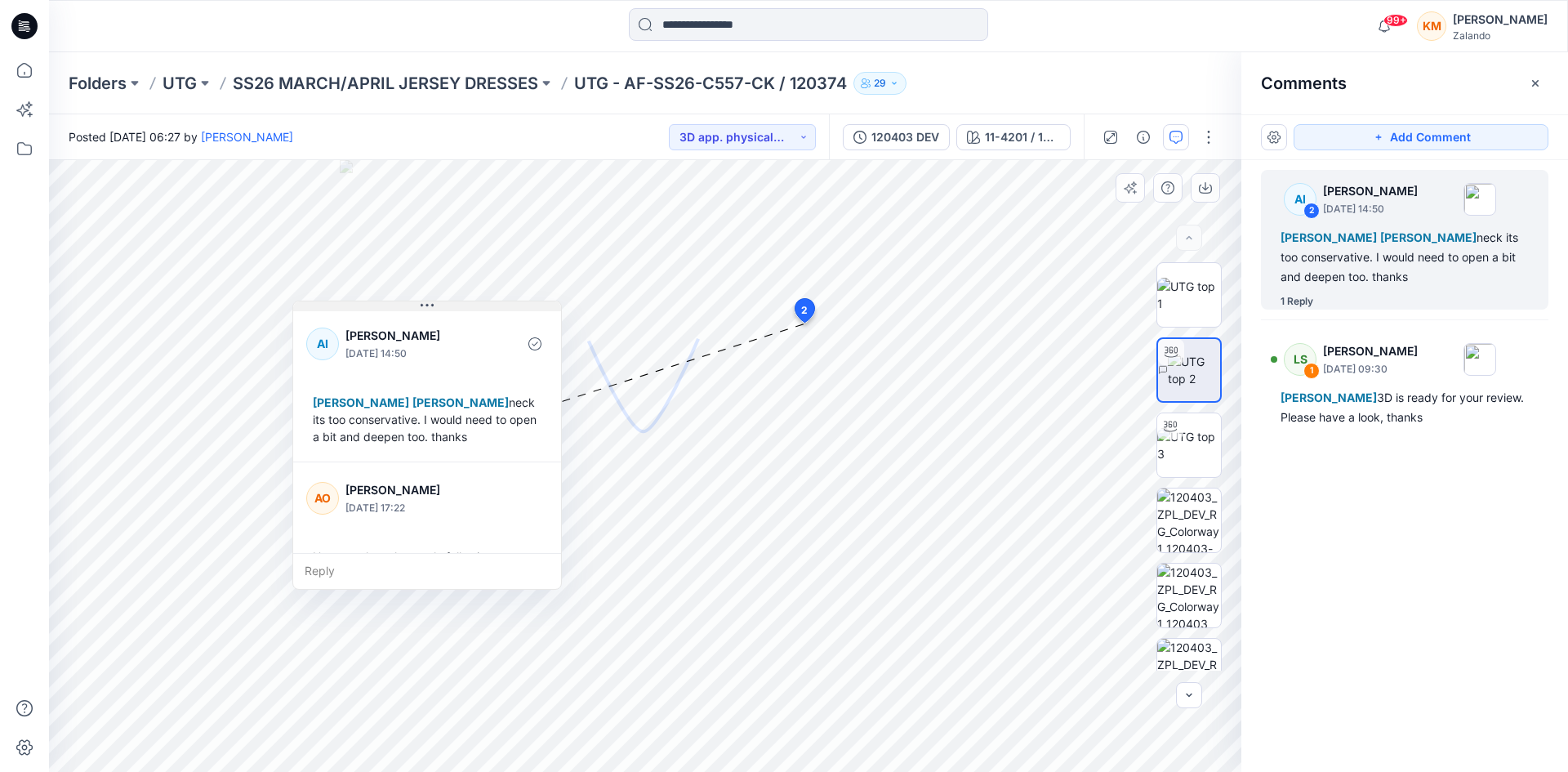
drag, startPoint x: 451, startPoint y: 232, endPoint x: 433, endPoint y: 307, distance: 77.1
click at [433, 307] on icon at bounding box center [427, 305] width 13 height 13
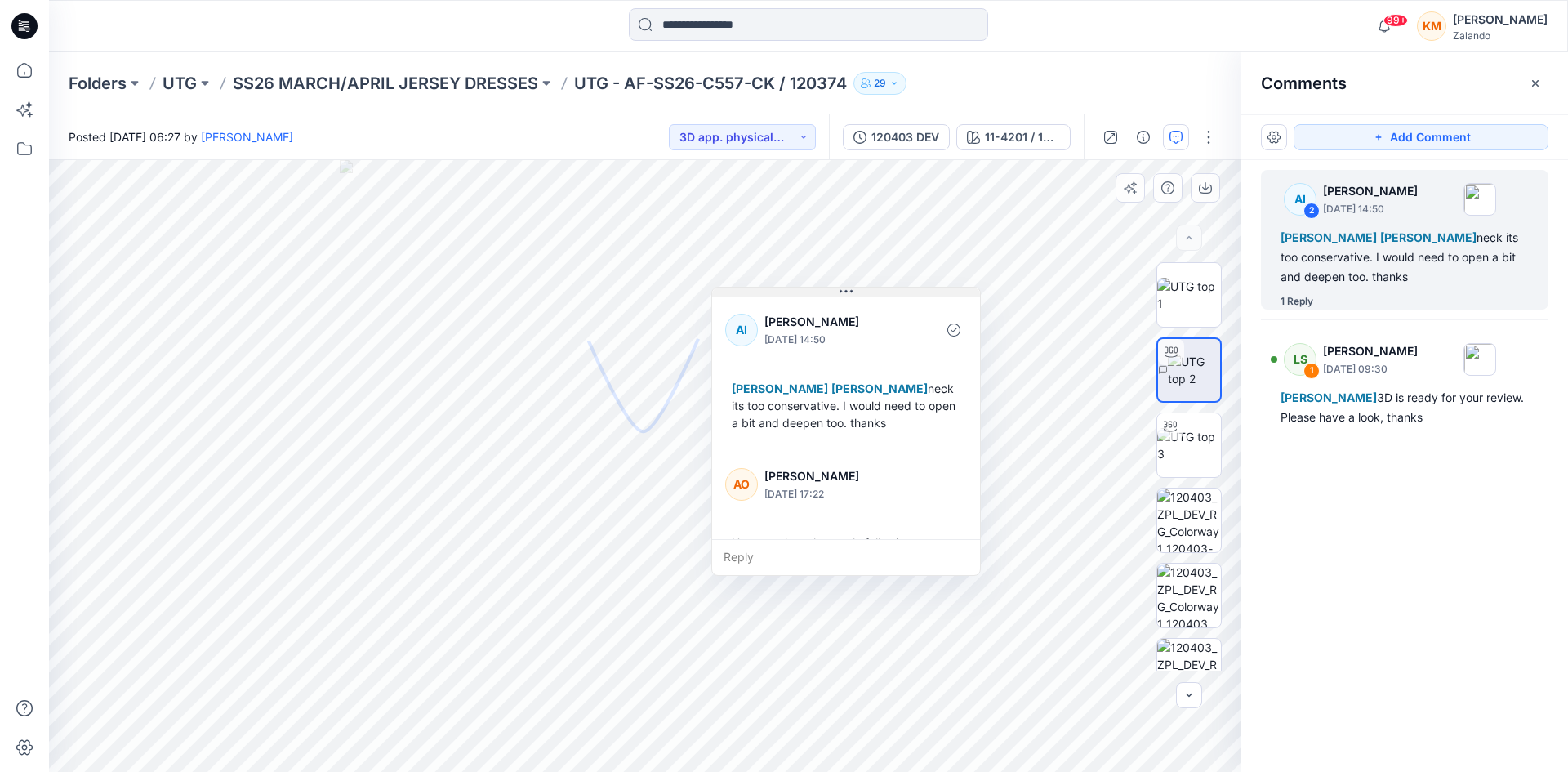
drag, startPoint x: 433, startPoint y: 307, endPoint x: 852, endPoint y: 294, distance: 419.2
click at [852, 294] on icon at bounding box center [847, 292] width 13 height 13
click at [23, 70] on icon at bounding box center [24, 70] width 36 height 36
